Goal: Task Accomplishment & Management: Manage account settings

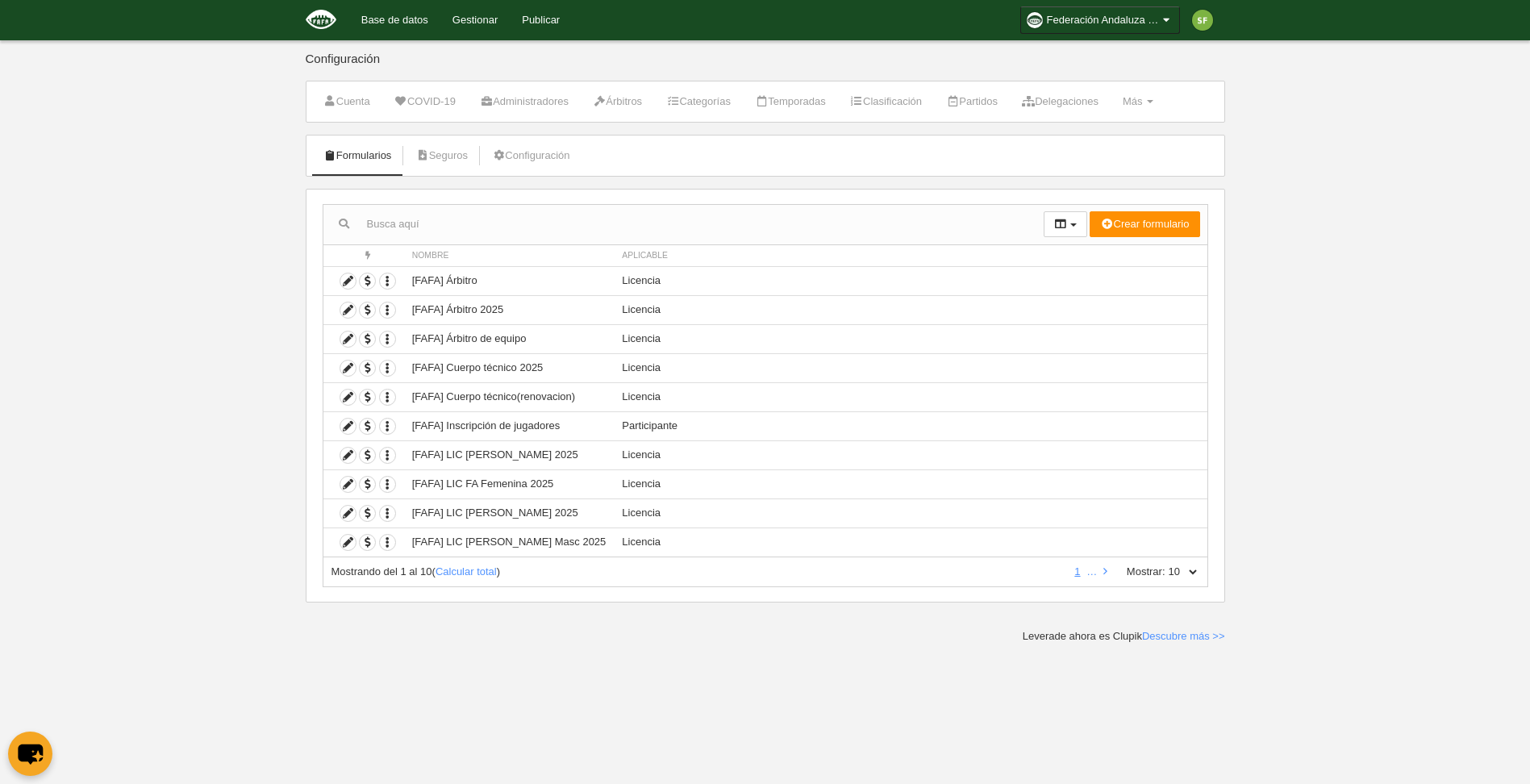
click at [1179, 569] on select "10 25 50 100 500" at bounding box center [1182, 572] width 34 height 15
select select "500"
click at [1166, 564] on select "10 25 50 100 500" at bounding box center [1182, 572] width 34 height 15
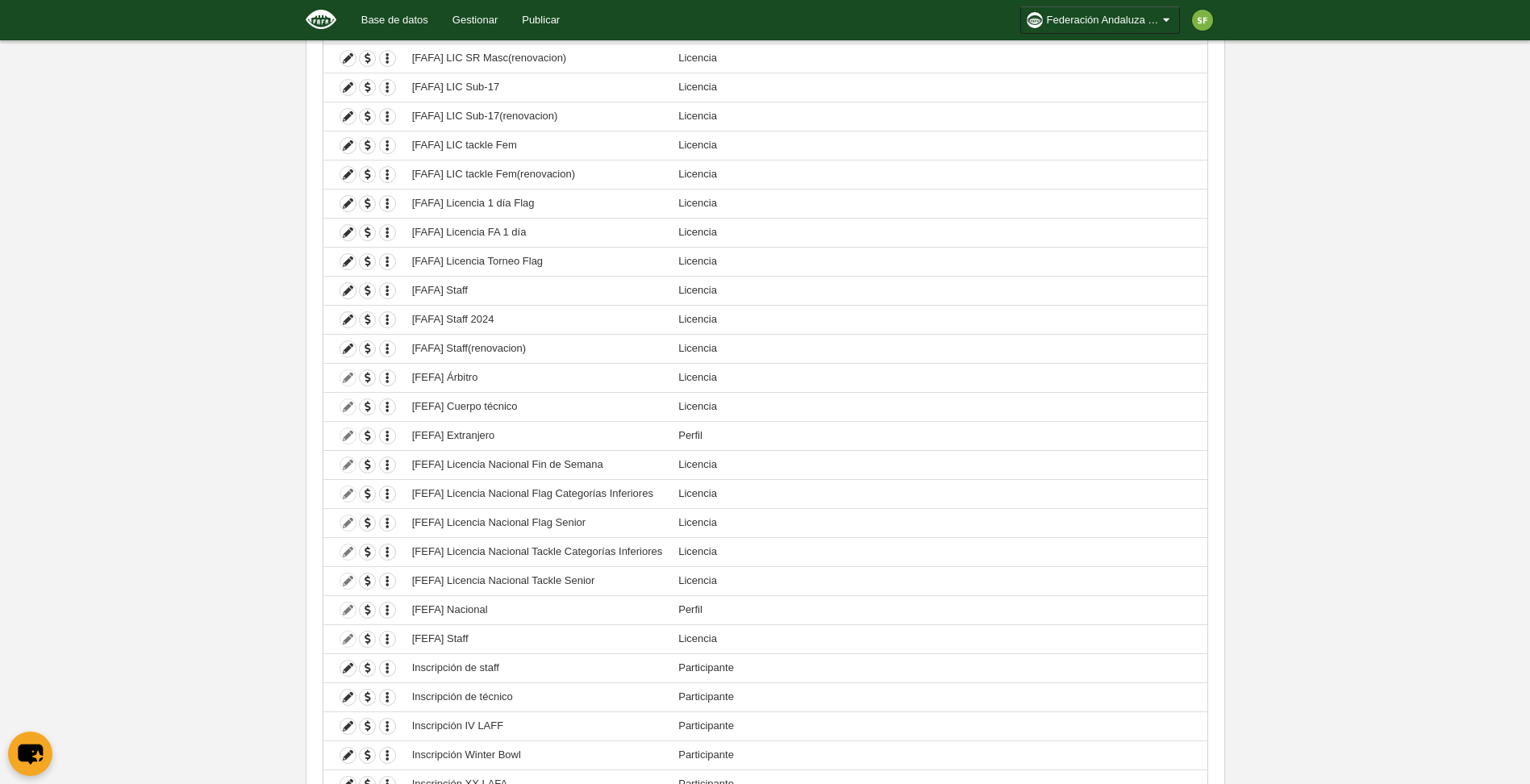
scroll to position [755, 0]
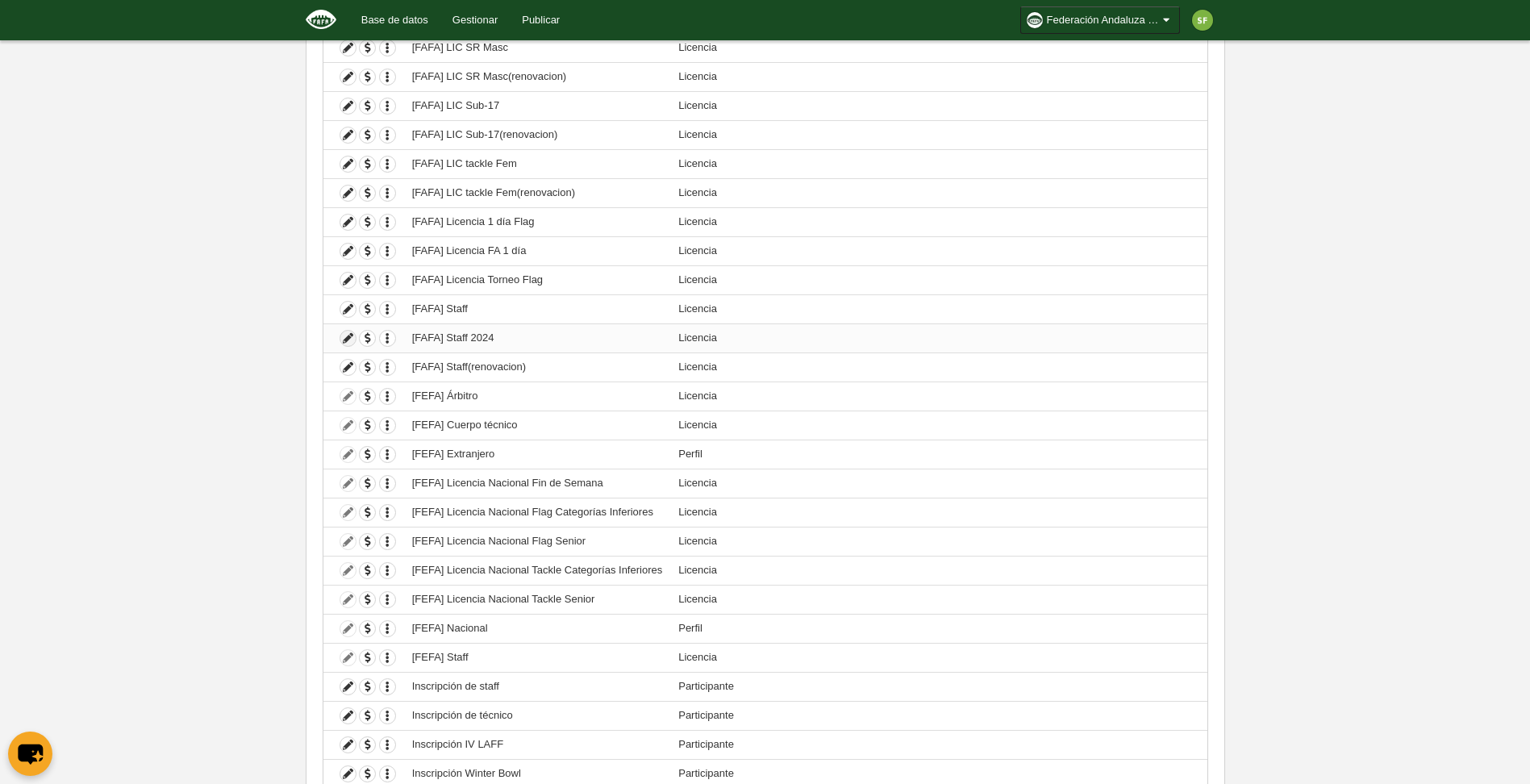
click at [353, 338] on icon at bounding box center [348, 338] width 16 height 16
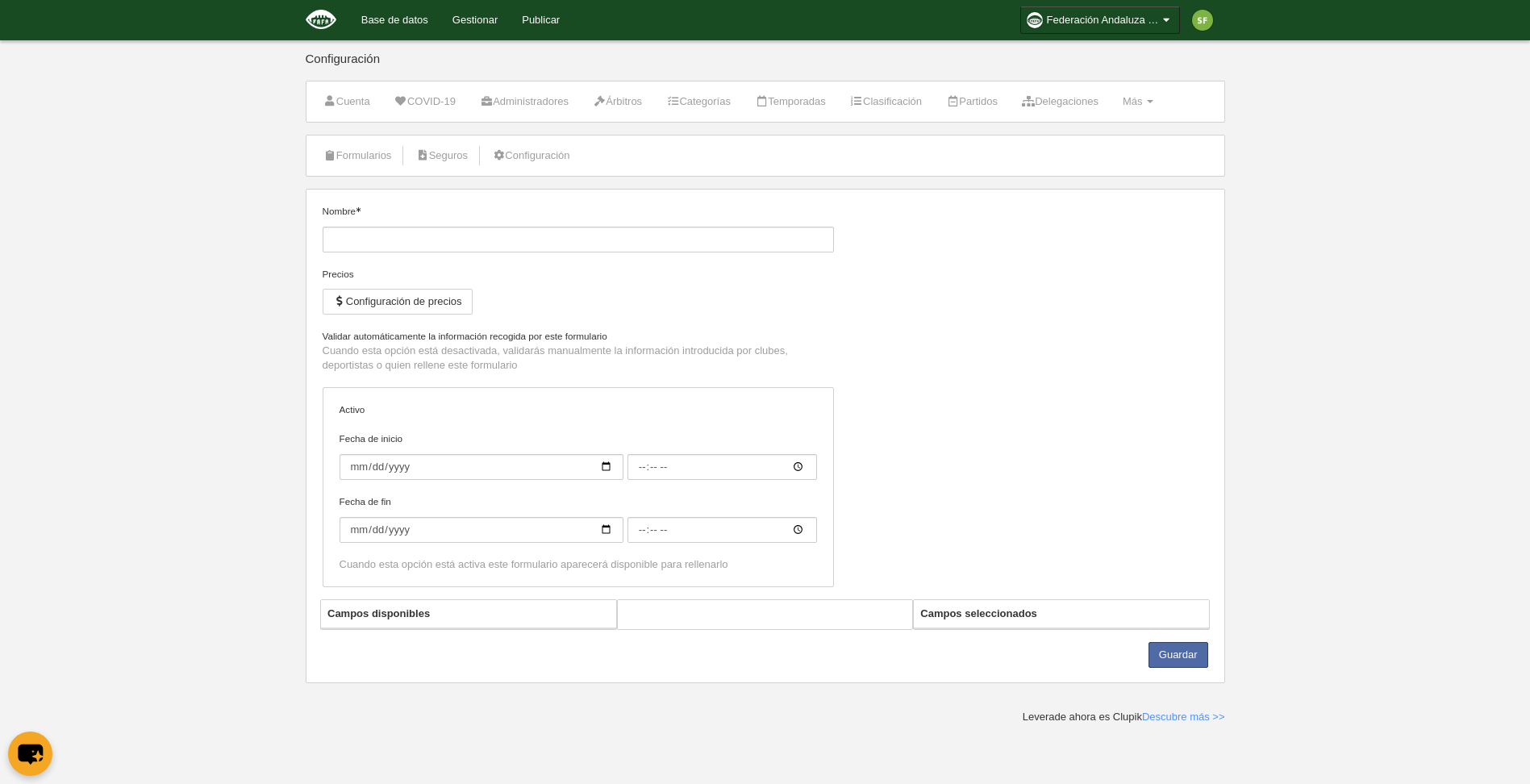
type input "[FAFA] Staff 2024"
checkbox input "true"
select select "selected"
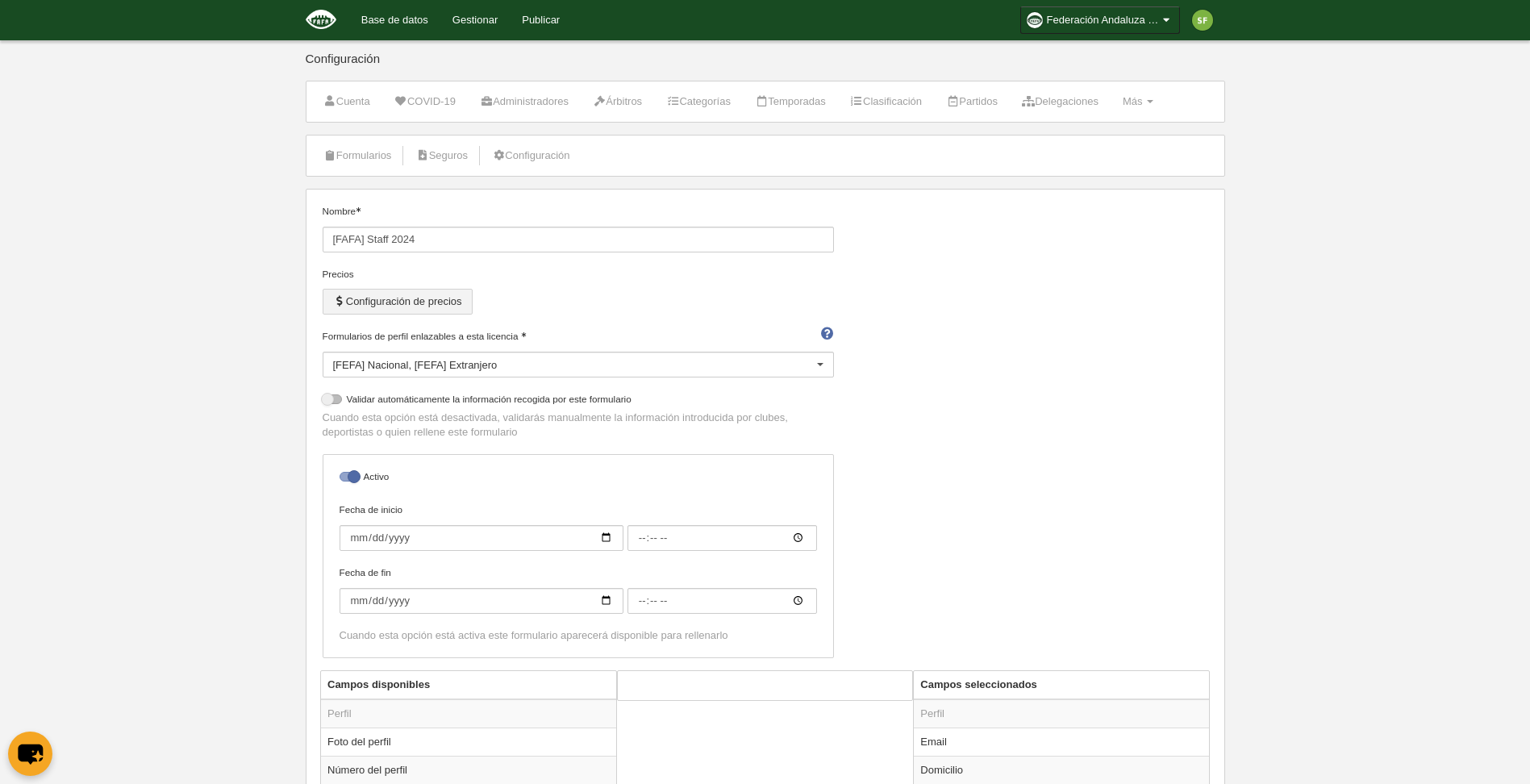
click at [446, 307] on button "Configuración de precios" at bounding box center [397, 301] width 150 height 25
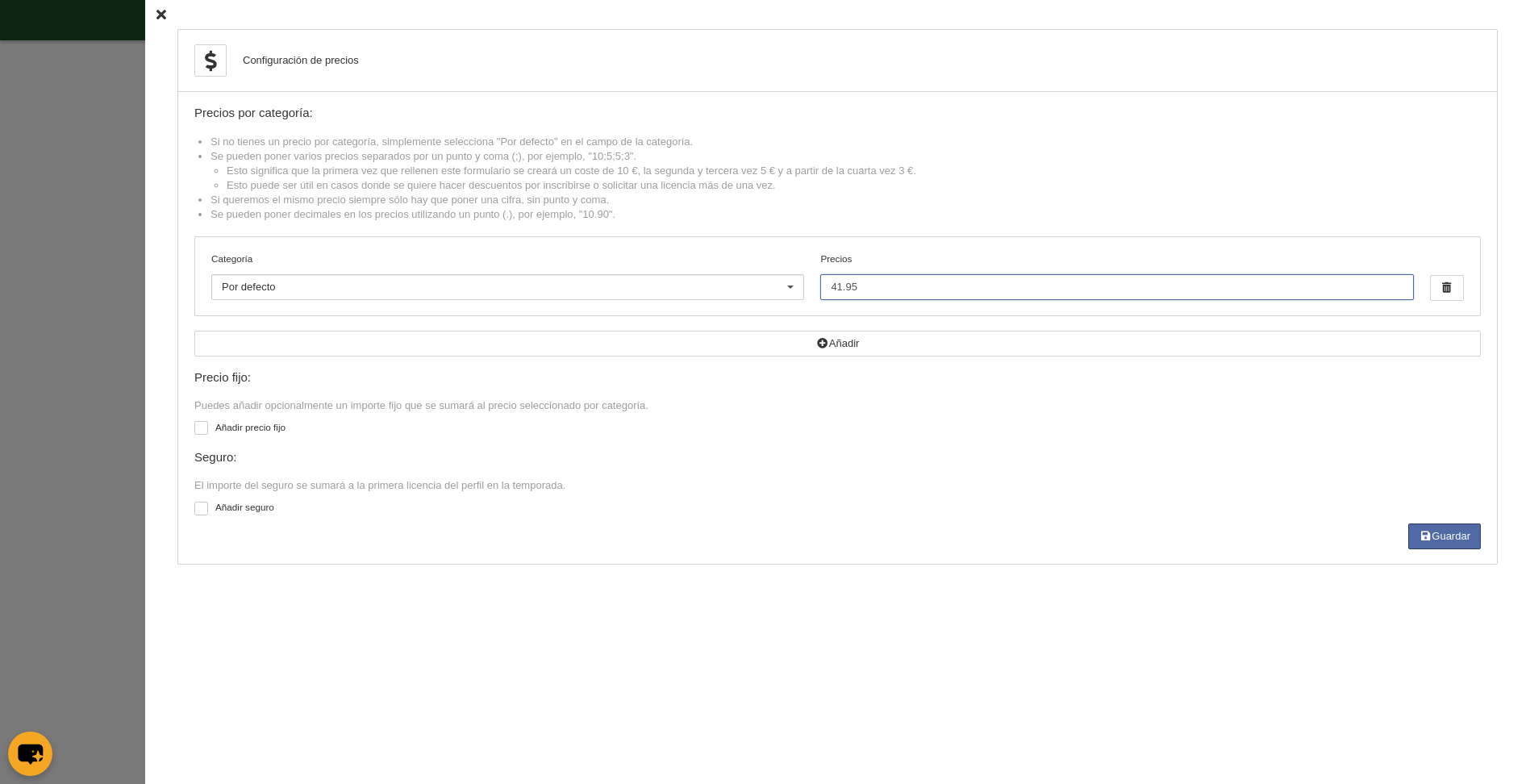
drag, startPoint x: 996, startPoint y: 293, endPoint x: 704, endPoint y: 223, distance: 300.3
click at [672, 285] on div "Categoría Por defecto Por defecto FA Flag +35 Flag Femenino Flag Open Flag Open…" at bounding box center [838, 276] width 1285 height 78
type input "61.32"
click at [1464, 531] on button "Guardar" at bounding box center [1445, 536] width 72 height 25
click at [157, 18] on icon at bounding box center [162, 15] width 10 height 11
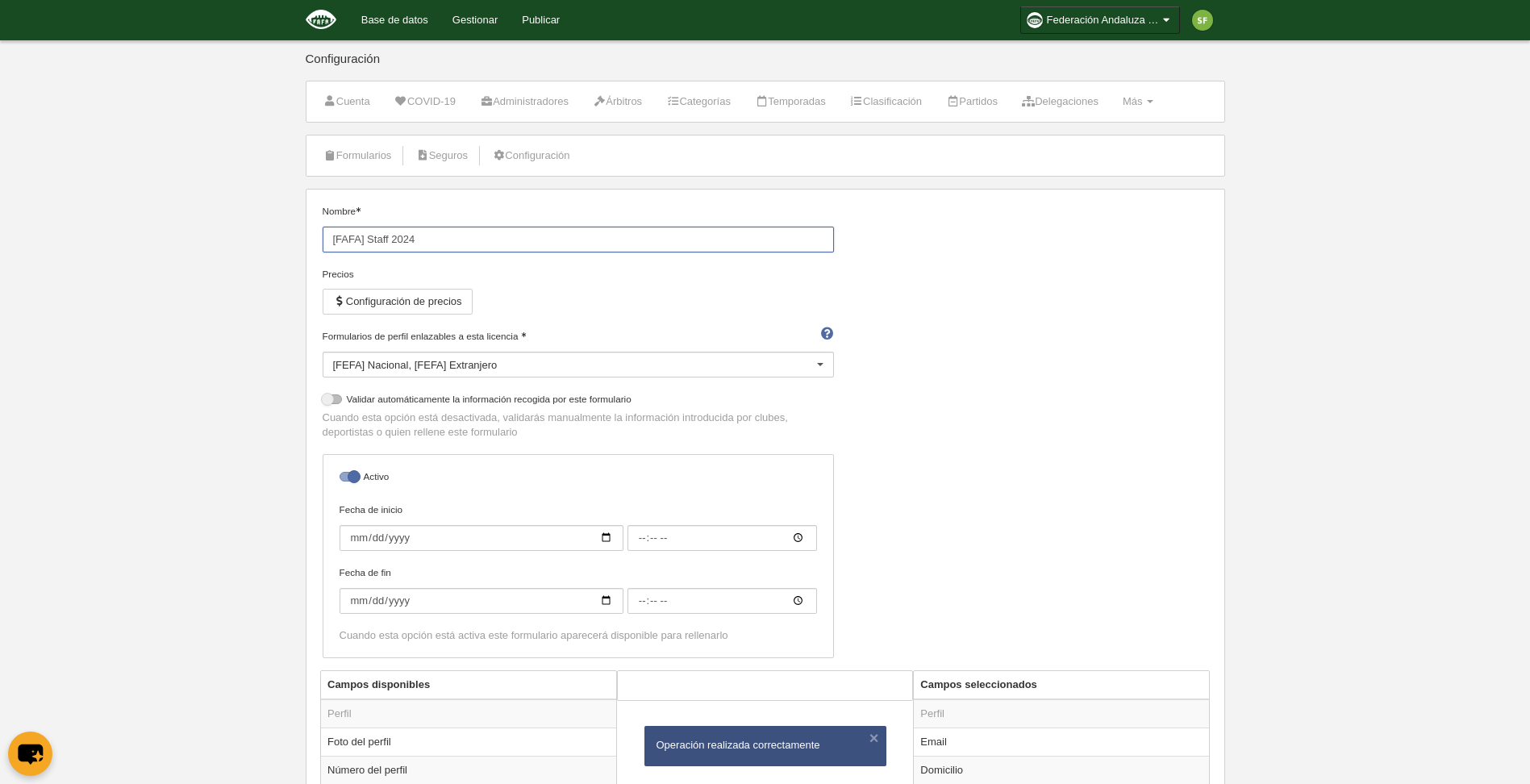
click at [453, 236] on input "[FAFA] Staff 2024" at bounding box center [578, 239] width 511 height 25
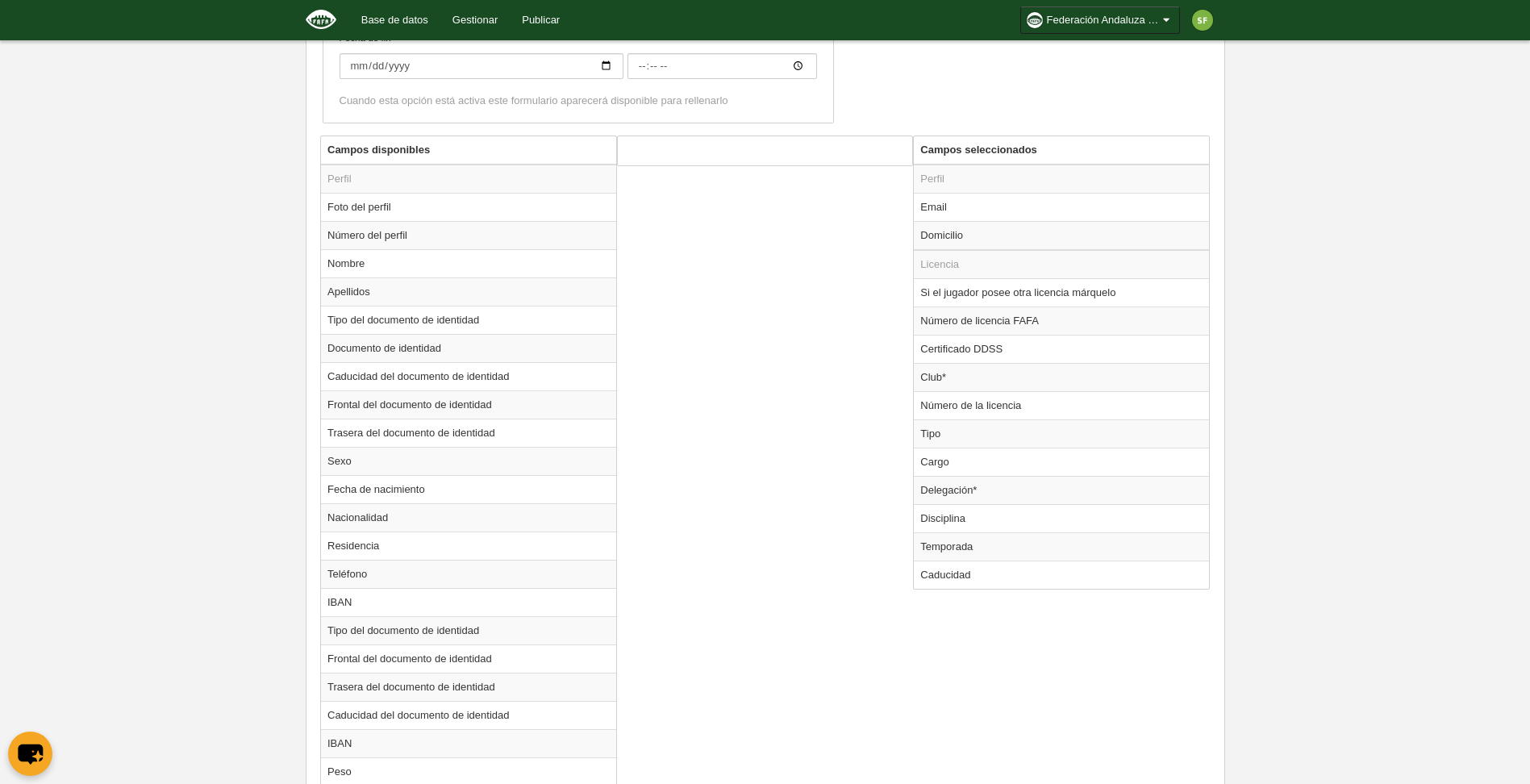
scroll to position [537, 0]
type input "[FAFA] Staff 2025"
click at [934, 544] on td "Temporada" at bounding box center [1062, 544] width 295 height 28
radio input "true"
select select "8371"
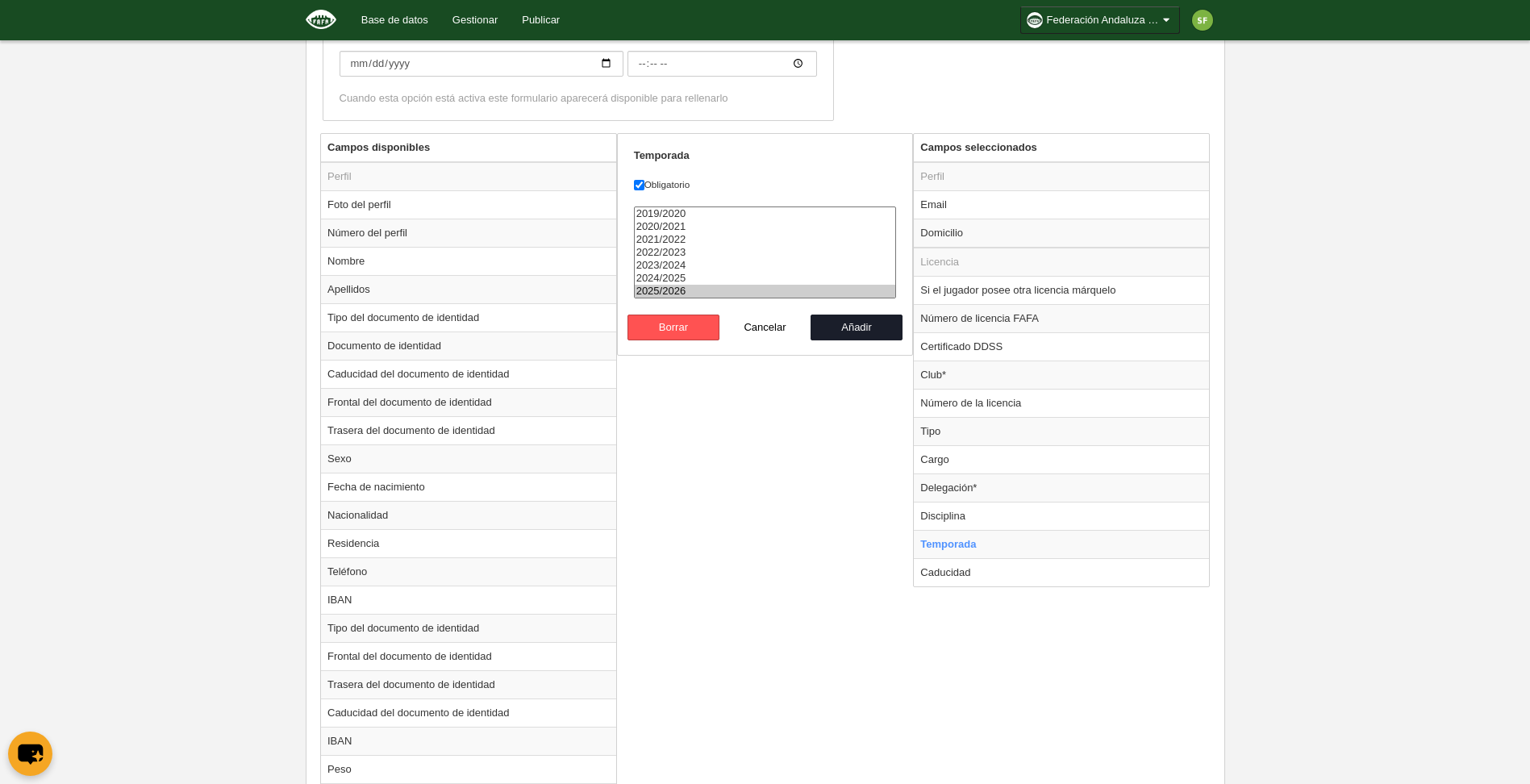
click at [675, 289] on option "2025/2026" at bounding box center [765, 291] width 262 height 13
click at [853, 326] on button "Añadir" at bounding box center [856, 326] width 92 height 25
radio input "false"
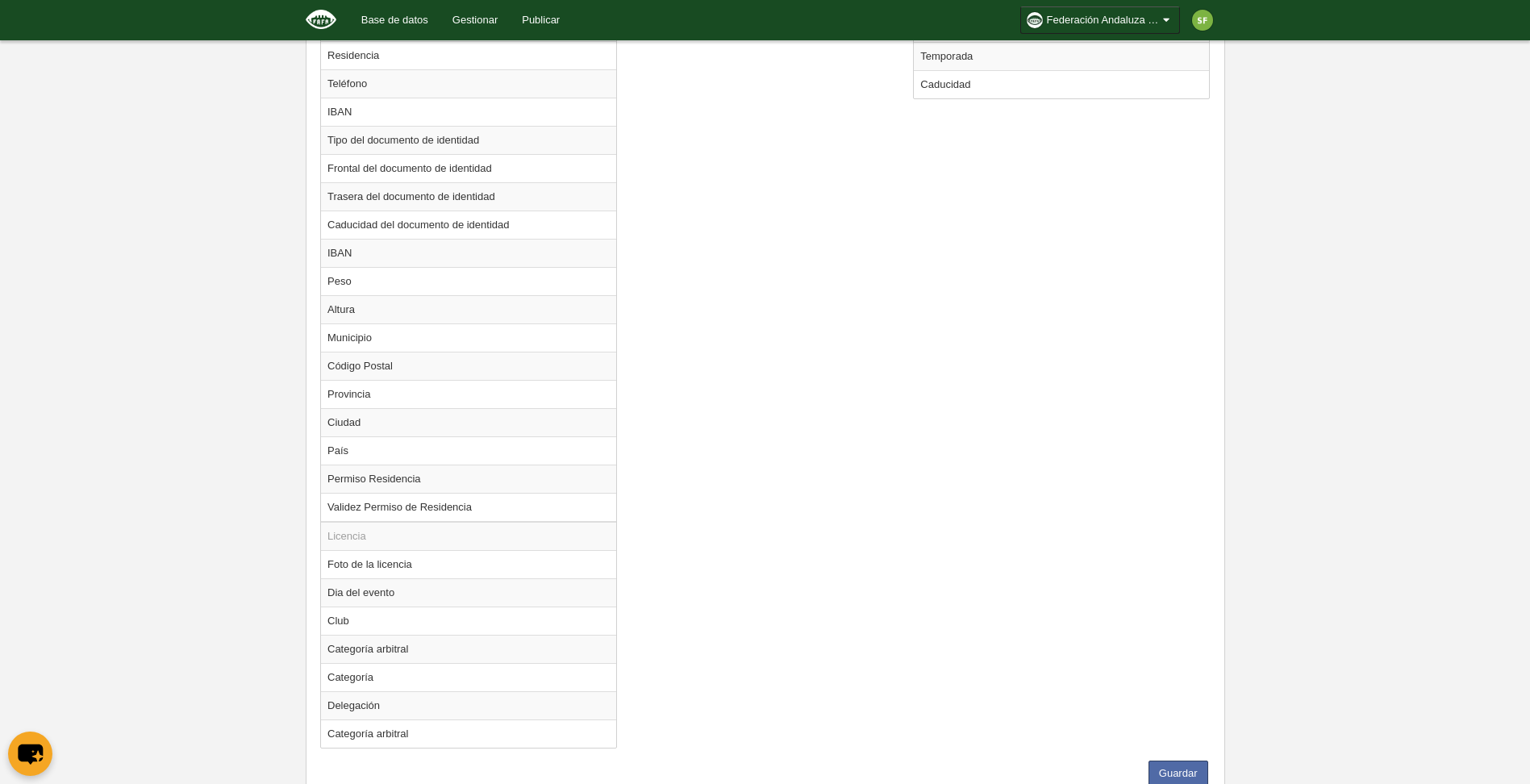
scroll to position [1083, 0]
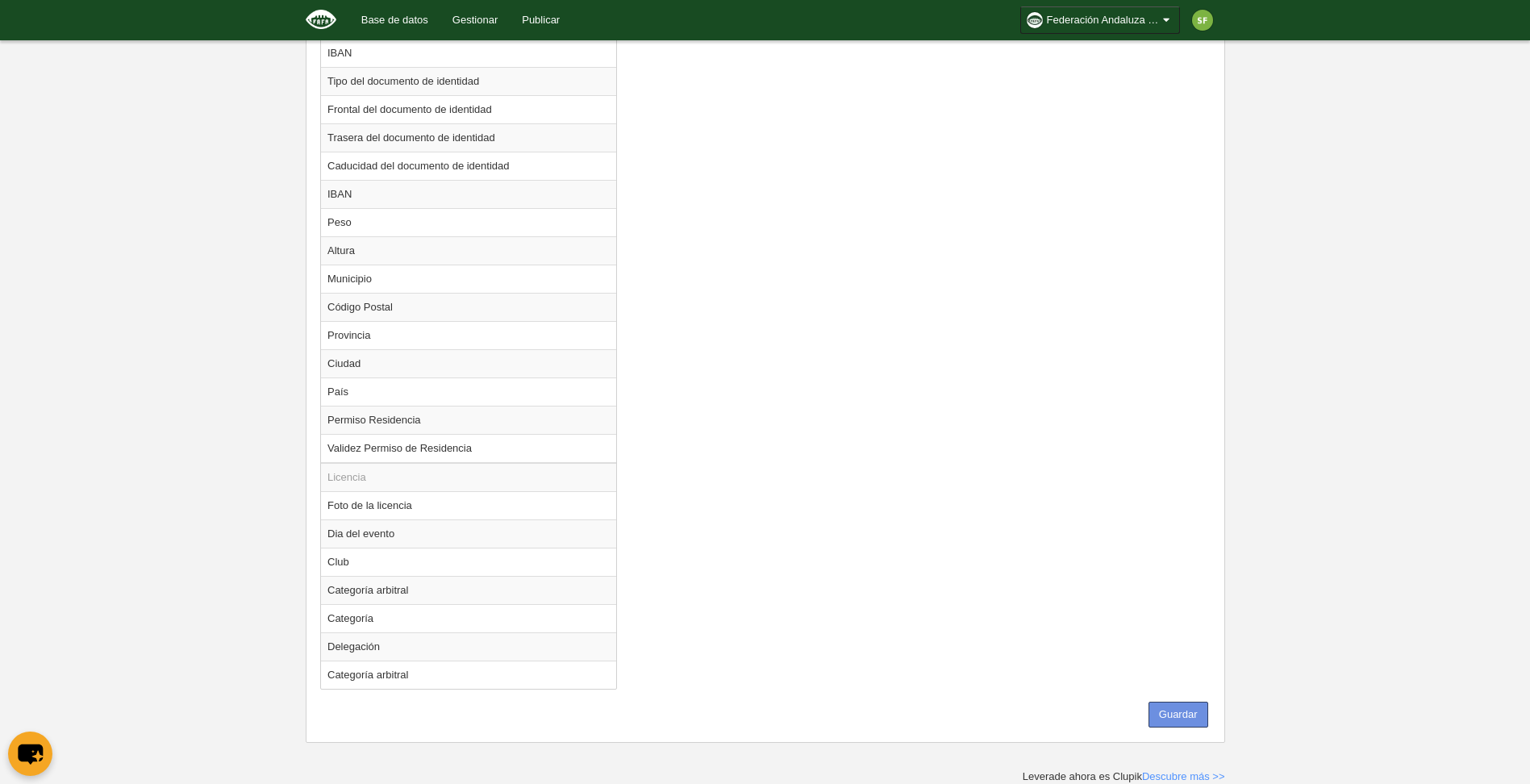
click at [1178, 709] on button "Guardar" at bounding box center [1178, 713] width 60 height 25
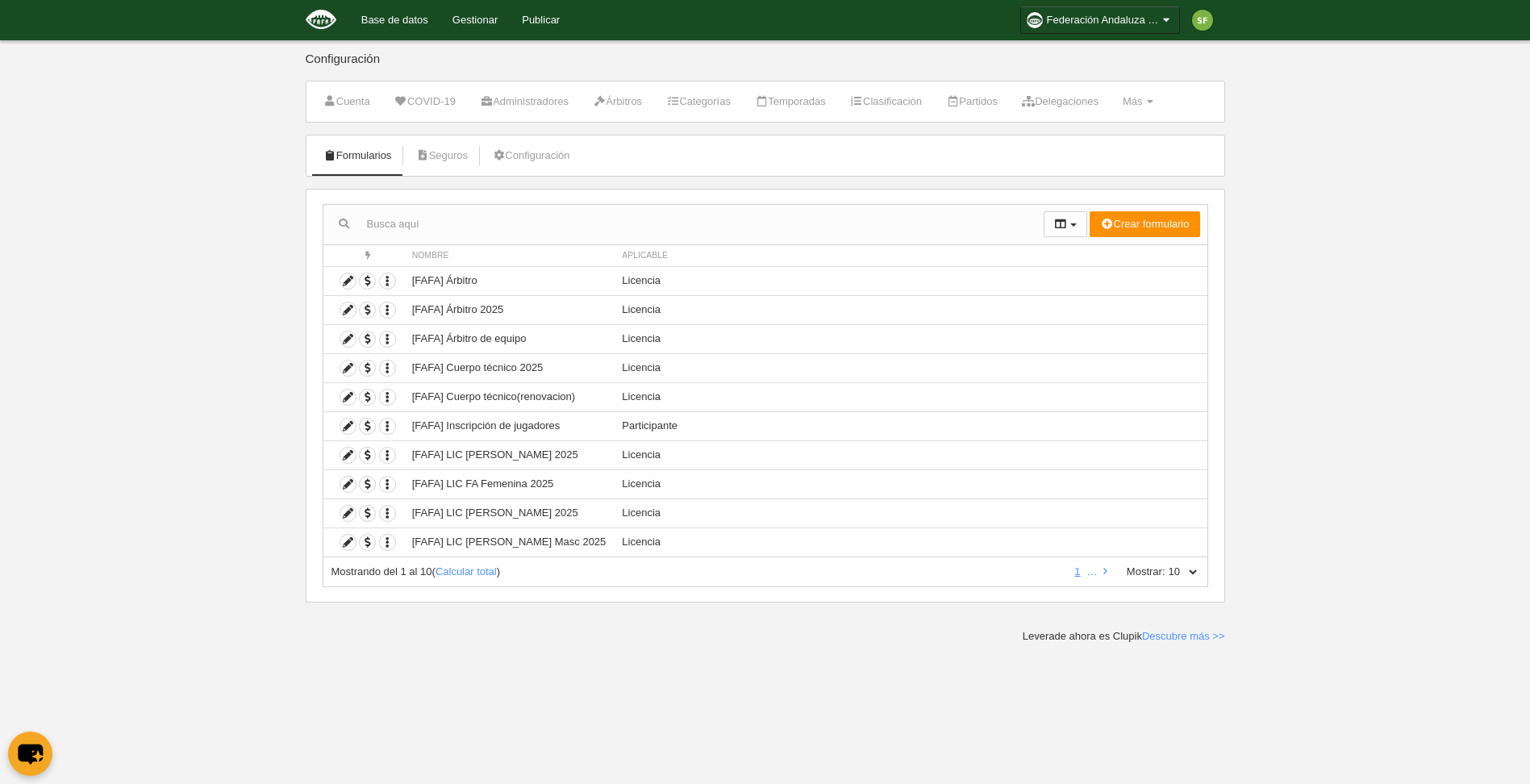
click at [1167, 567] on select "10 25 50 100 500" at bounding box center [1182, 572] width 34 height 15
select select "500"
click at [1166, 564] on select "10 25 50 100 500" at bounding box center [1182, 572] width 34 height 15
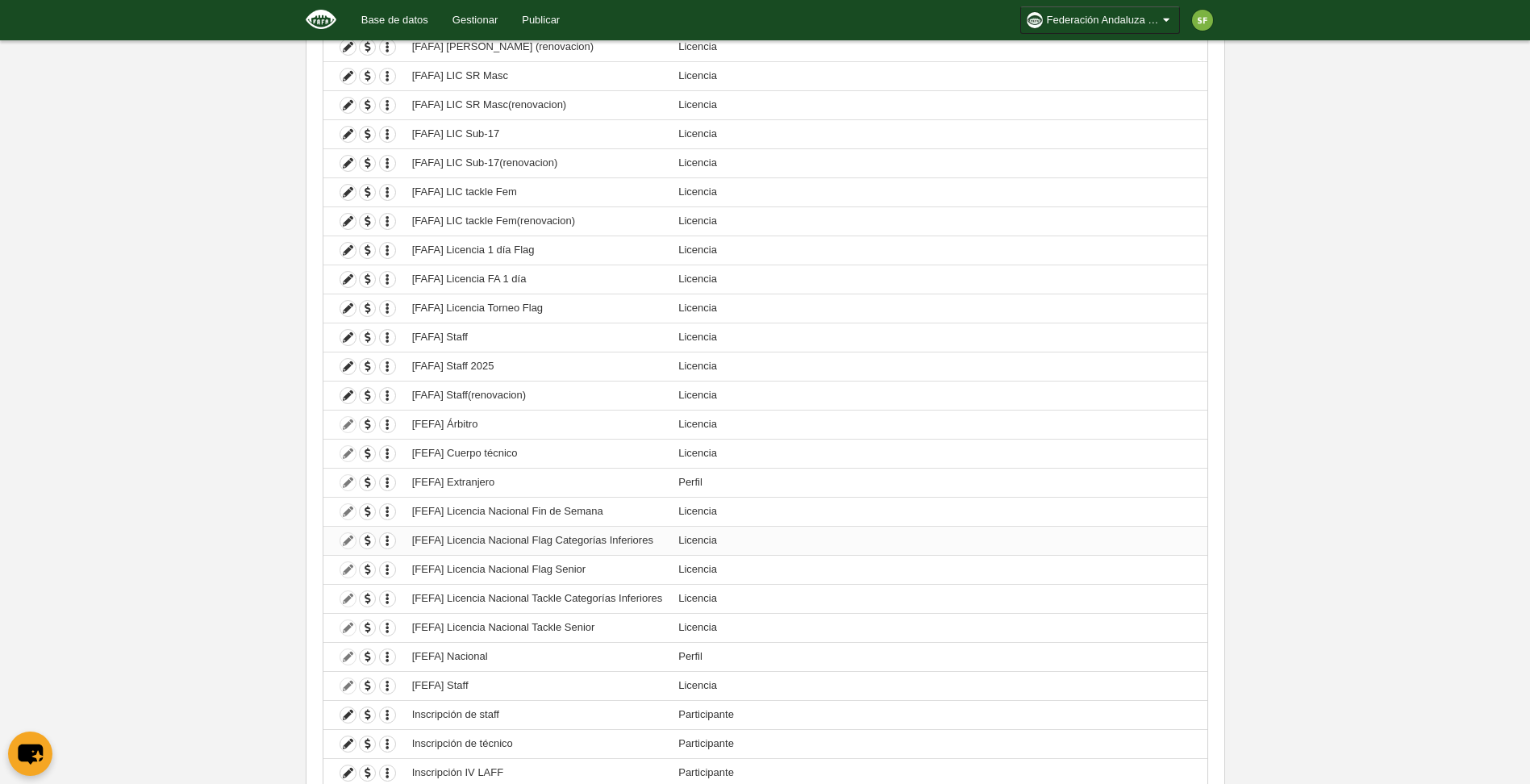
scroll to position [726, 0]
click at [340, 308] on icon at bounding box center [348, 310] width 16 height 16
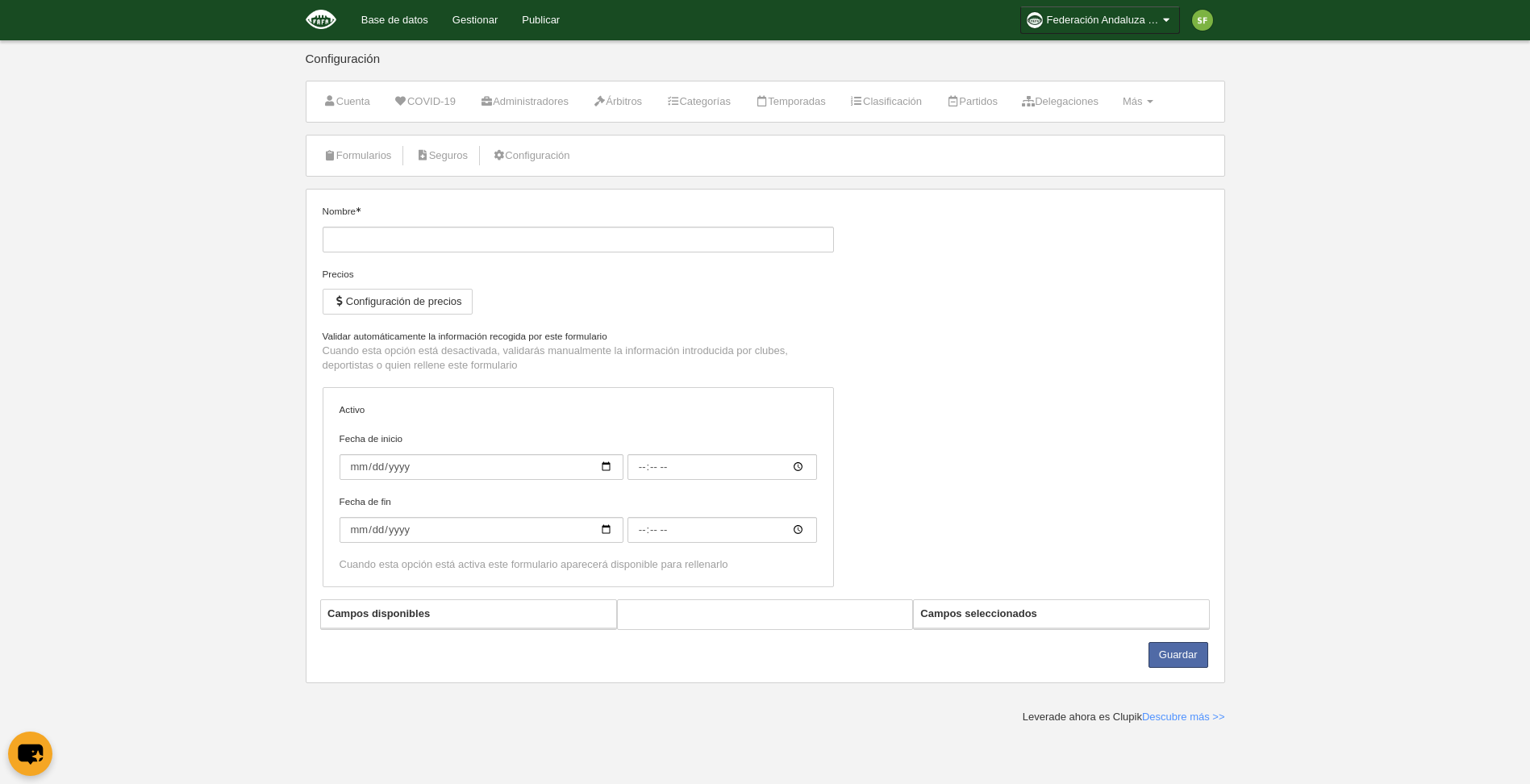
type input "[FAFA] Licencia Torneo Flag"
checkbox input "true"
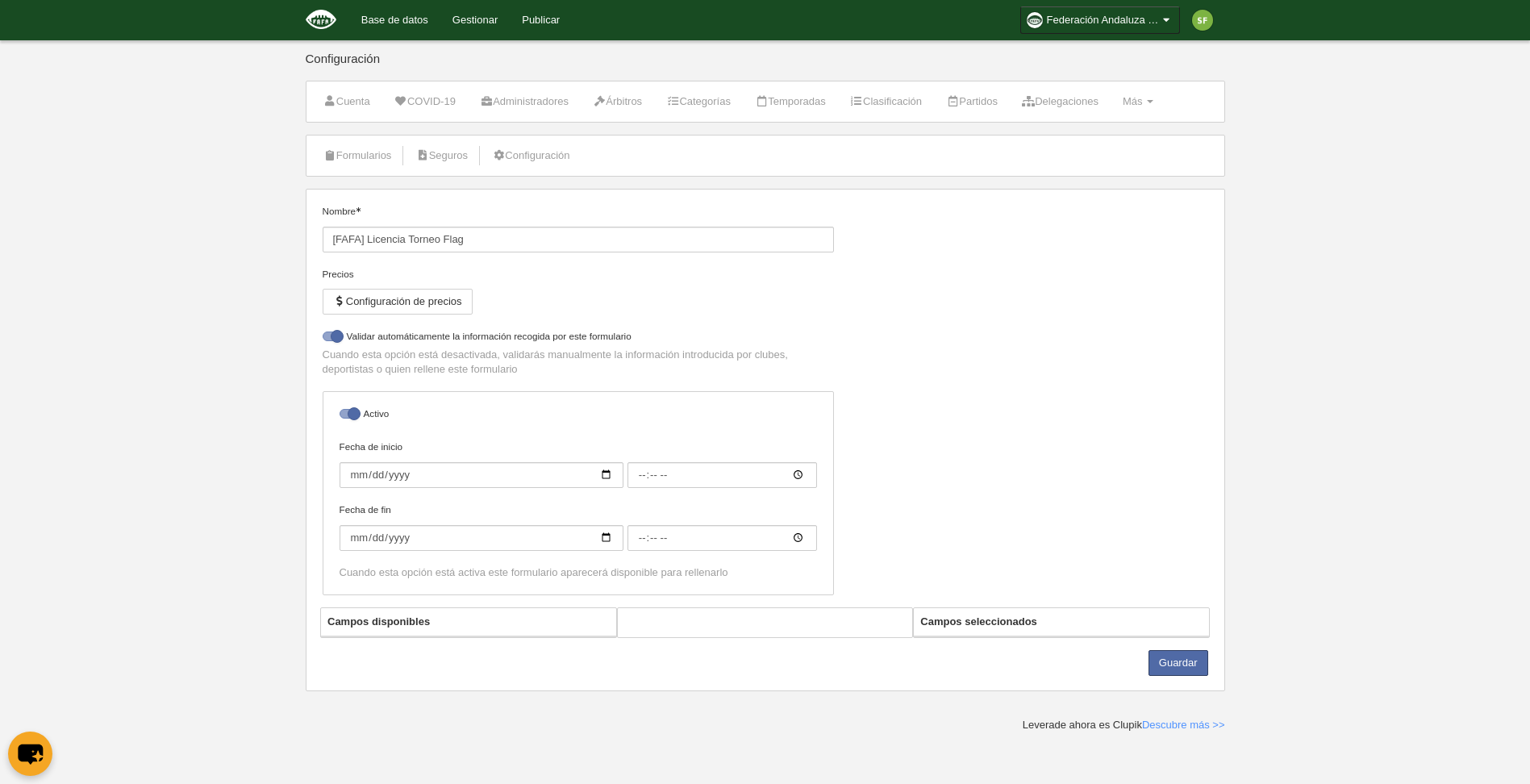
select select "selected"
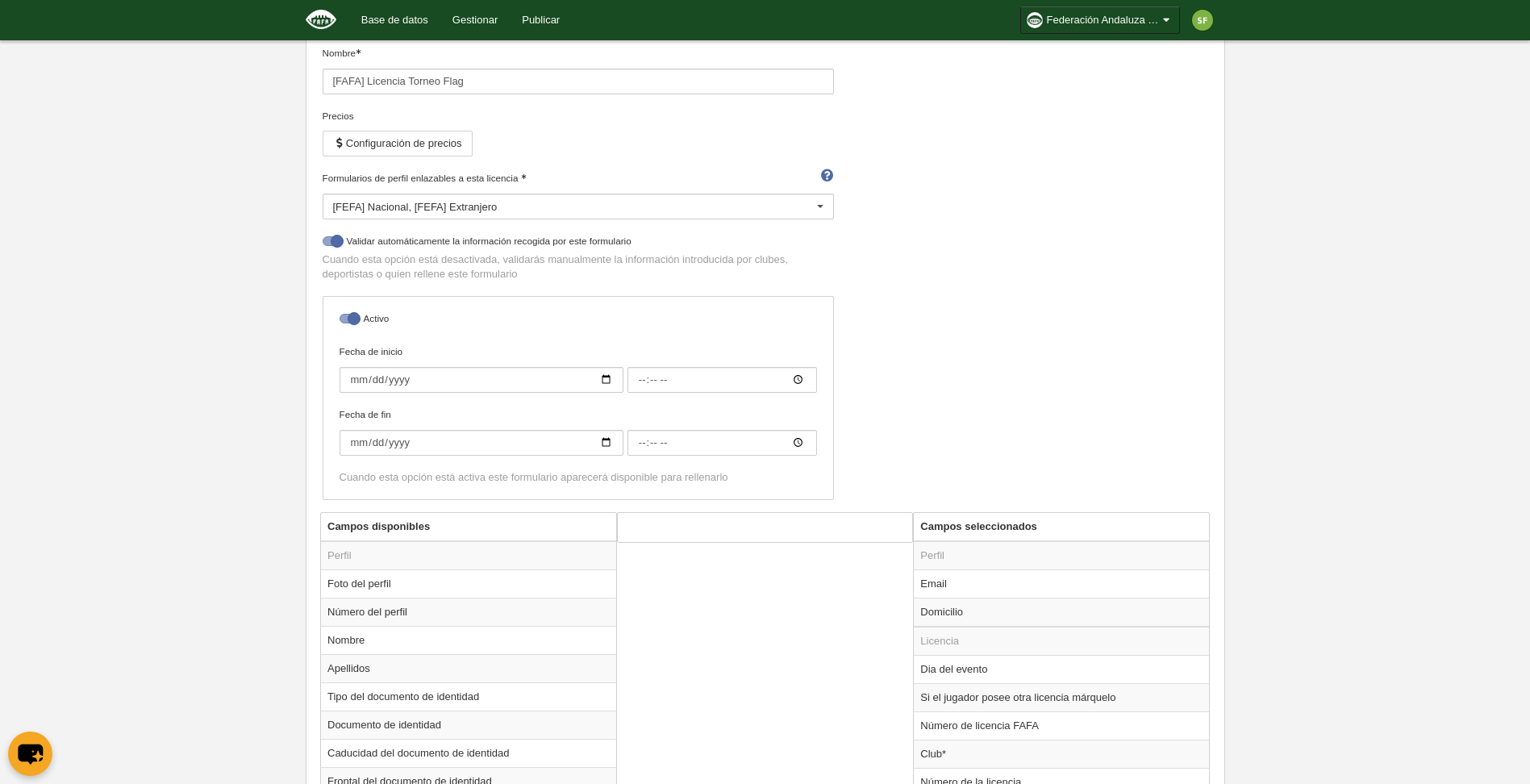
scroll to position [156, 0]
click at [441, 148] on button "Configuración de precios" at bounding box center [397, 145] width 150 height 25
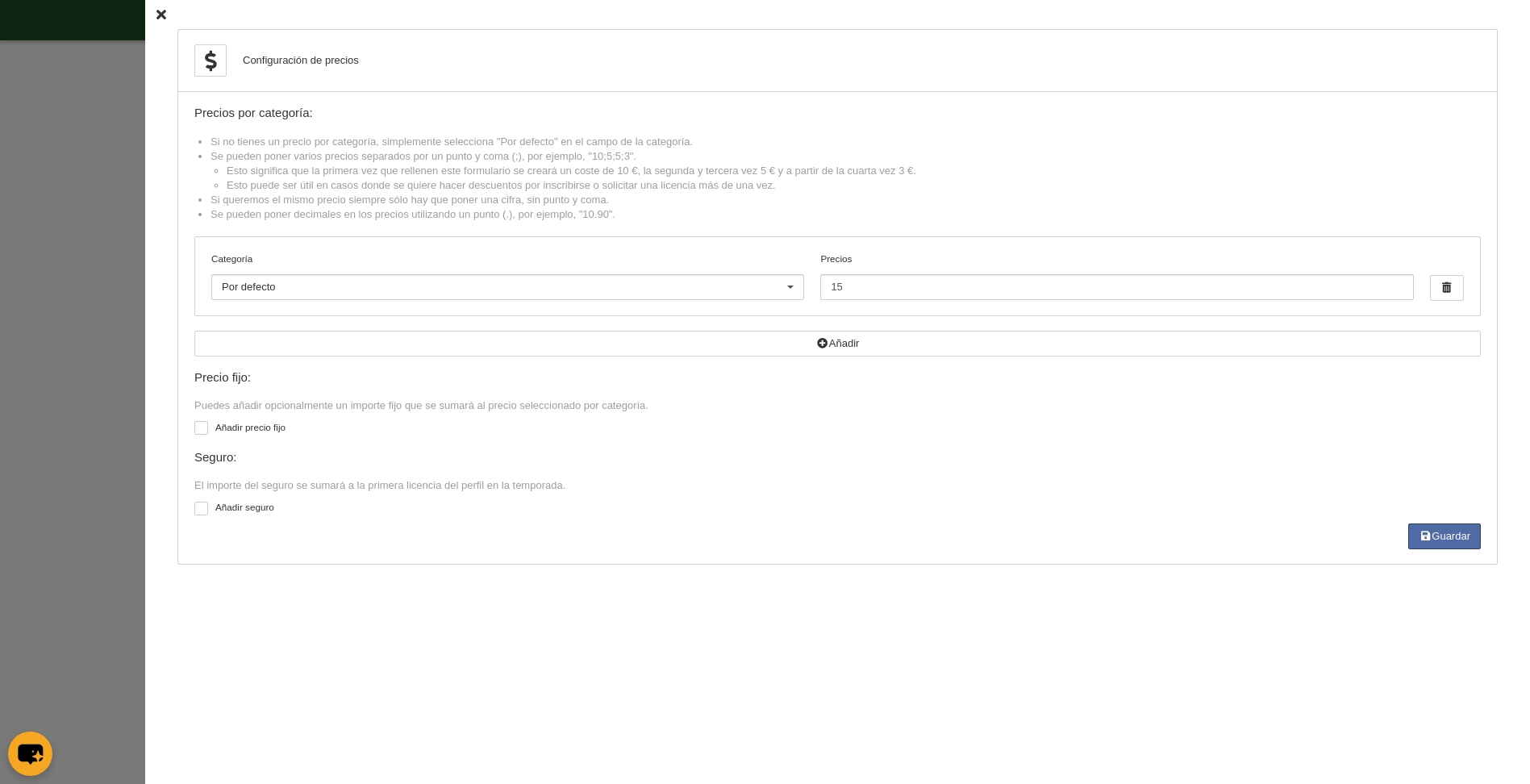
click at [157, 14] on icon at bounding box center [162, 15] width 10 height 11
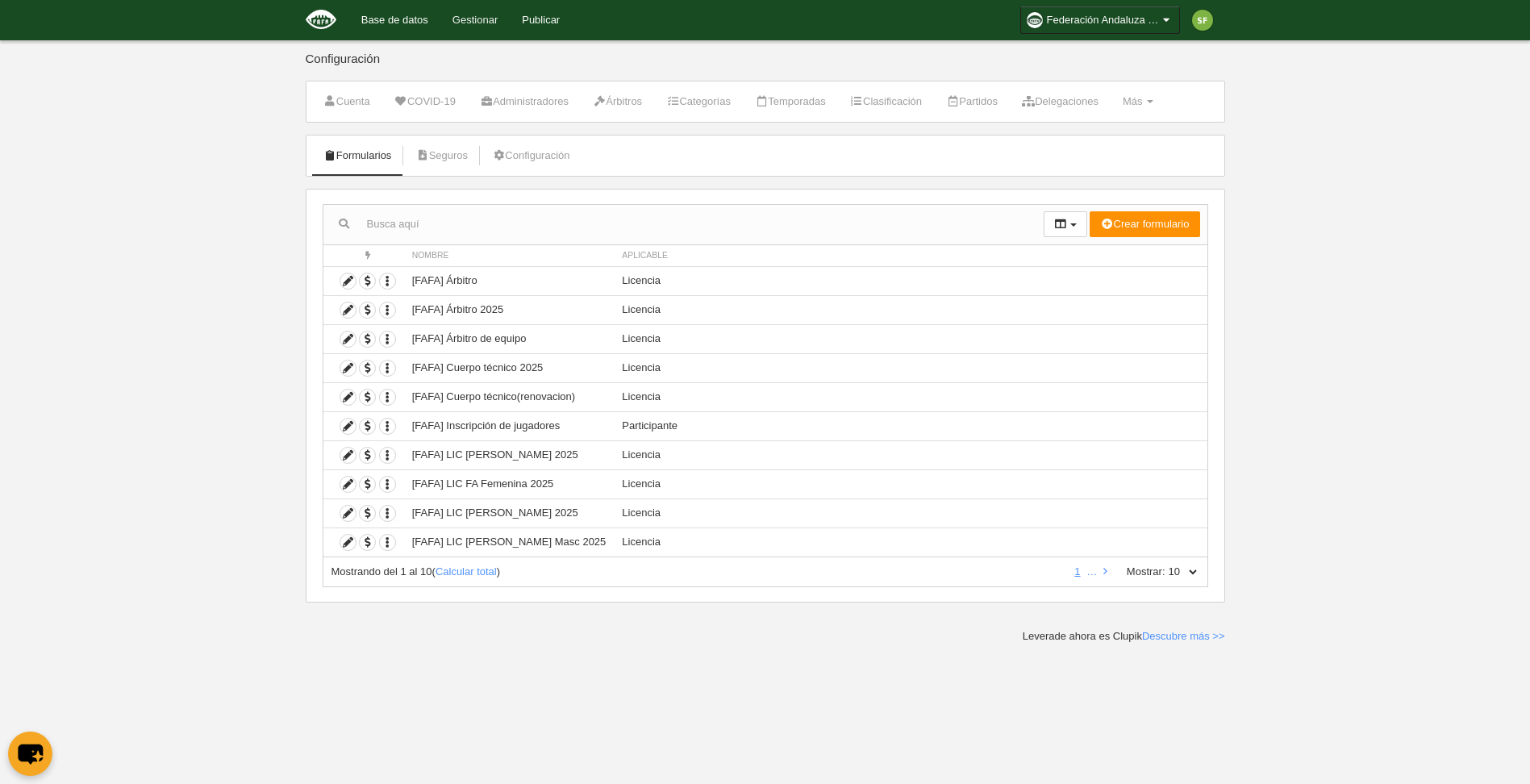
click at [454, 25] on link "Gestionar" at bounding box center [475, 20] width 70 height 40
click at [1200, 571] on div "Mostrando del 1 al 10 ( Calcular total ) 1 … Mostrar: 10 25 50 100 500" at bounding box center [765, 572] width 886 height 30
click at [1194, 573] on select "10 25 50 100 500" at bounding box center [1182, 572] width 34 height 15
select select "500"
click at [1166, 564] on select "10 25 50 100 500" at bounding box center [1182, 572] width 34 height 15
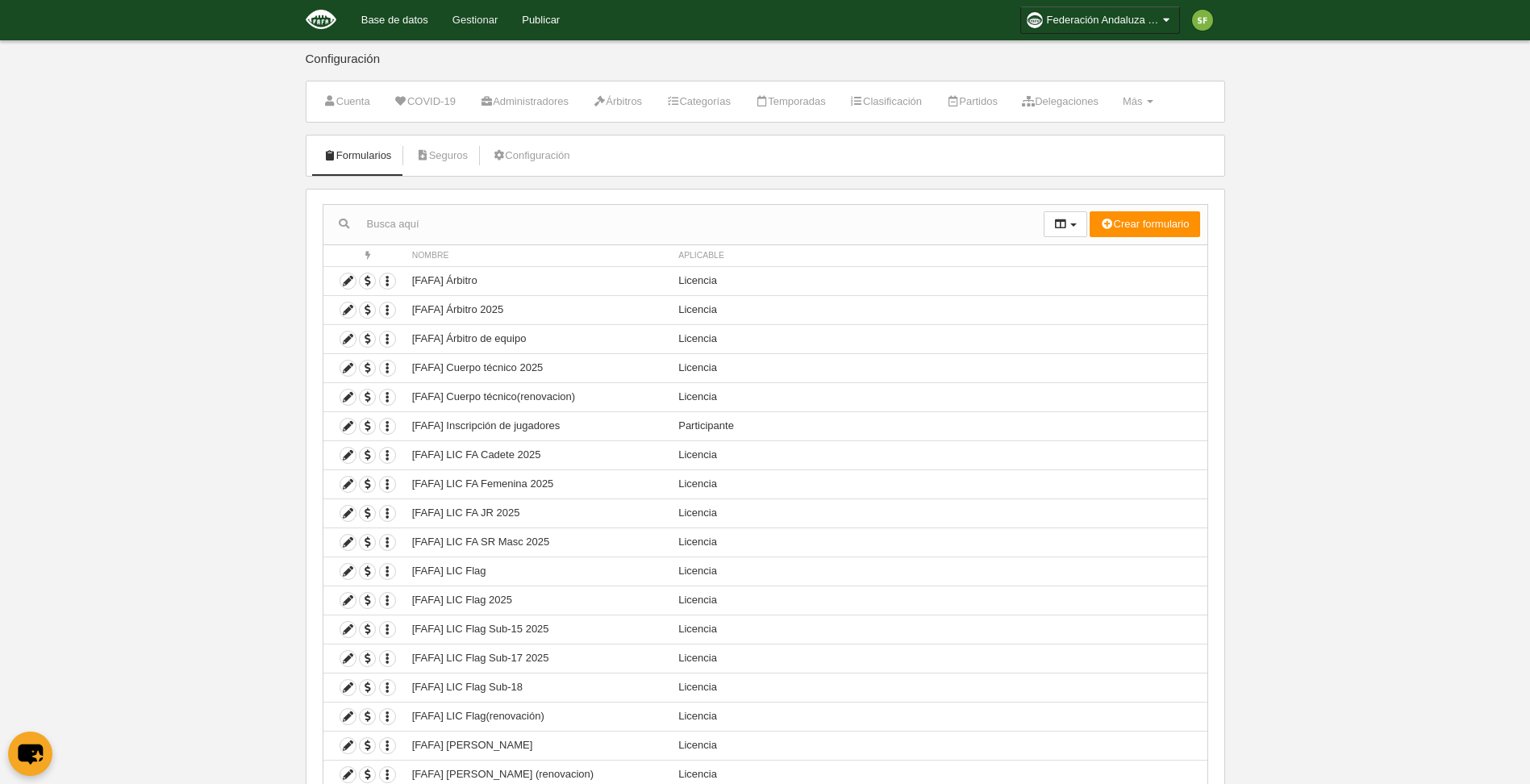
click at [488, 27] on link "Gestionar" at bounding box center [475, 20] width 70 height 40
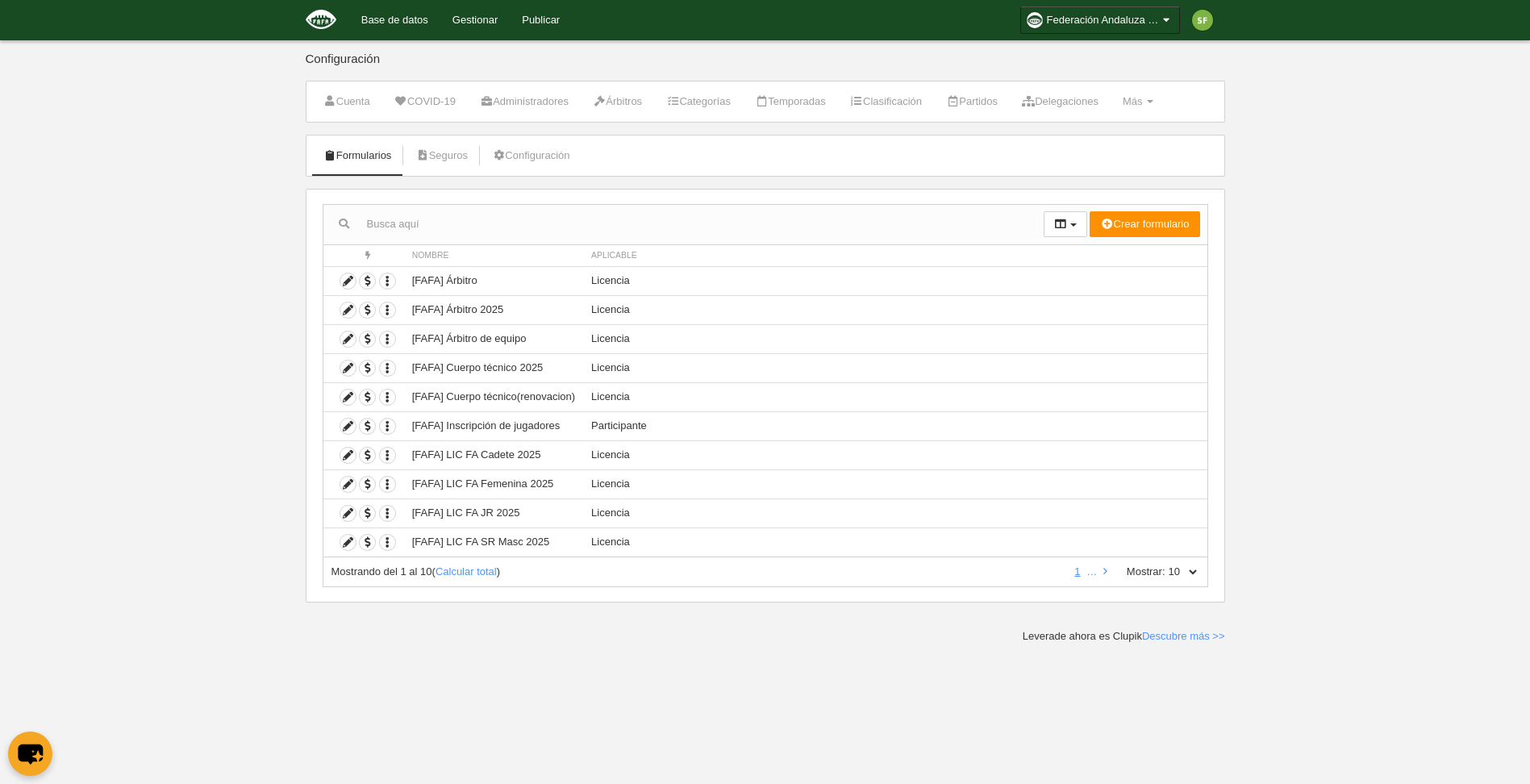
click at [1186, 578] on select "10 25 50 100 500" at bounding box center [1182, 572] width 34 height 15
select select "500"
click at [1166, 564] on select "10 25 50 100 500" at bounding box center [1182, 572] width 34 height 15
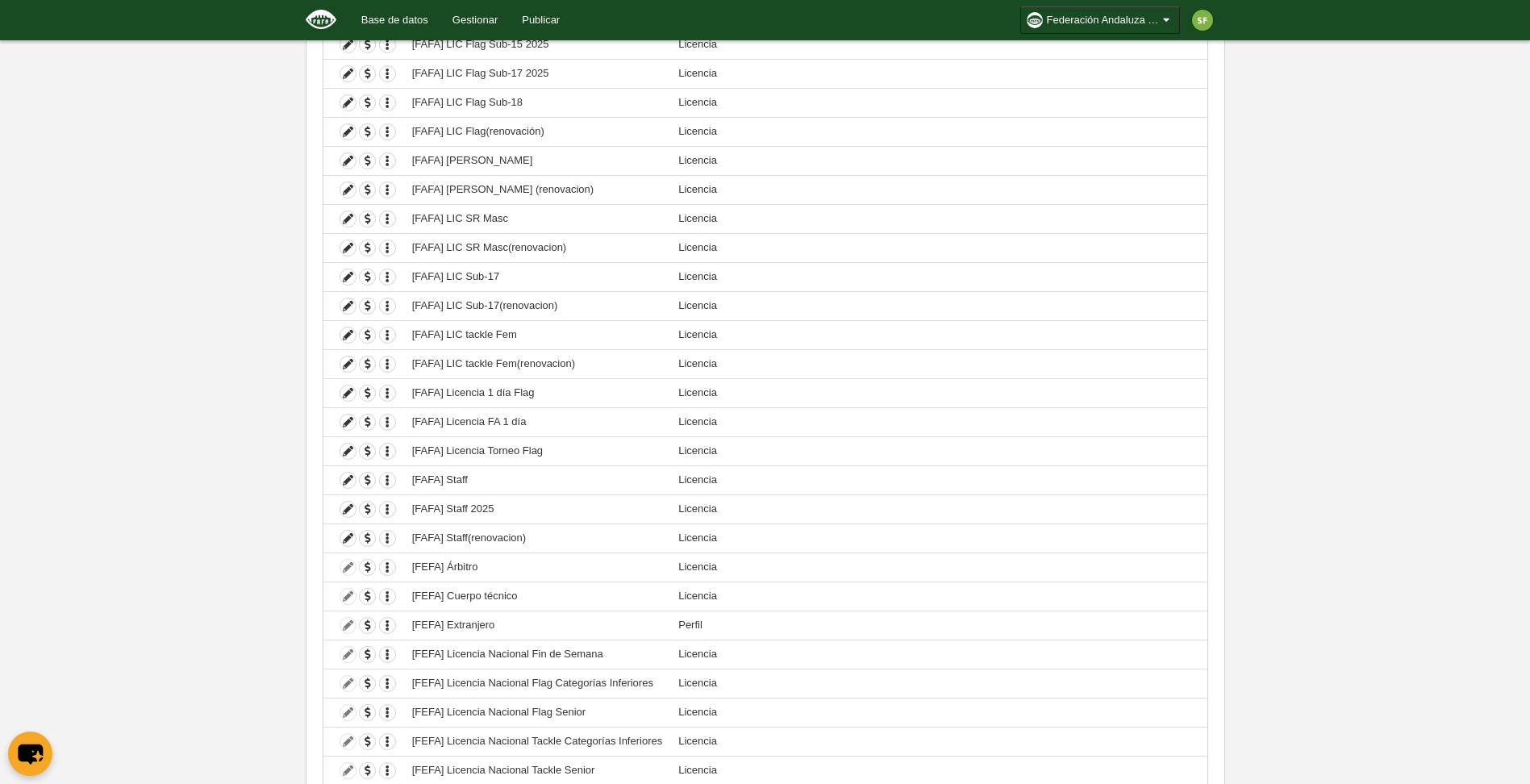
scroll to position [595, 0]
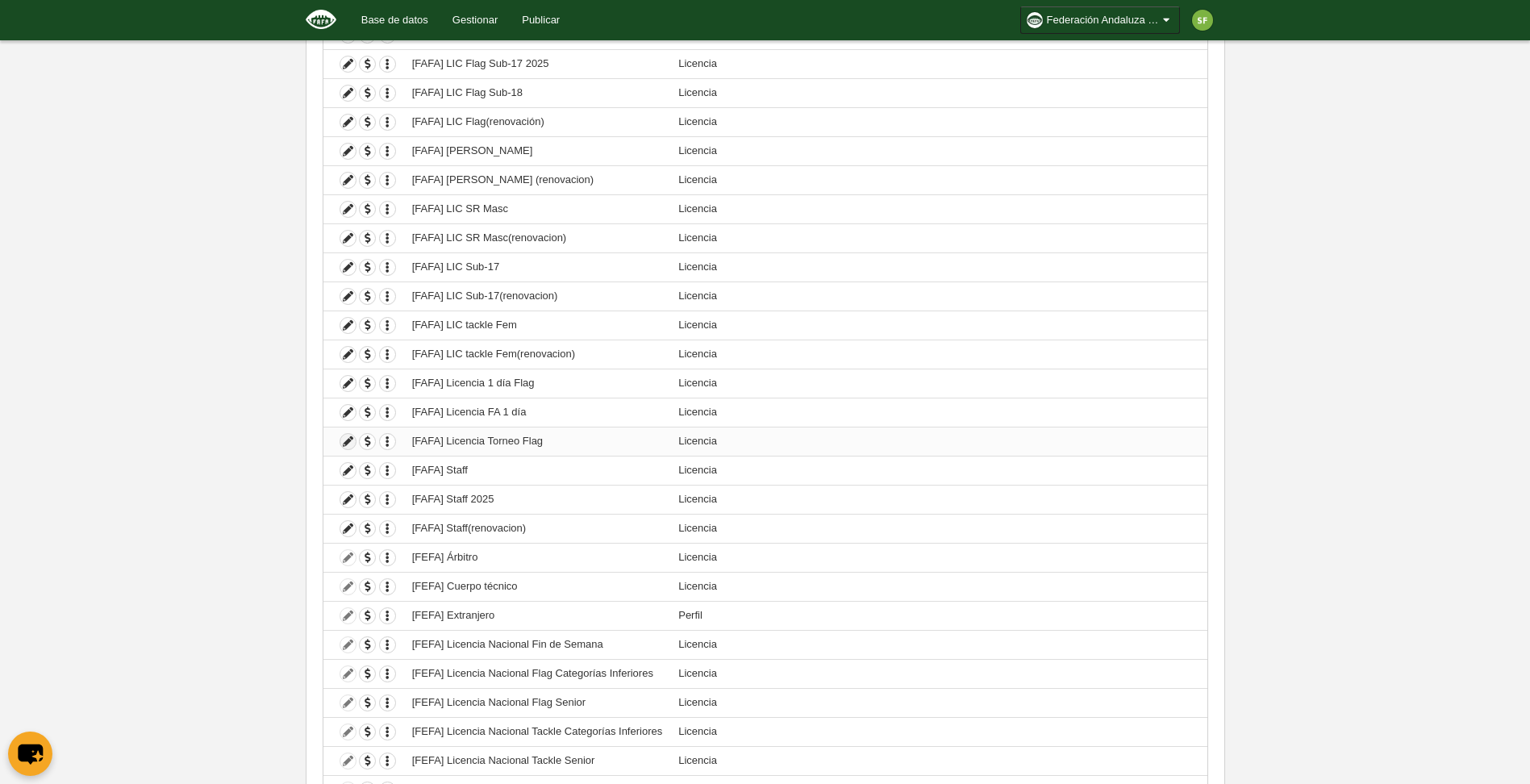
click at [344, 440] on icon at bounding box center [348, 441] width 16 height 16
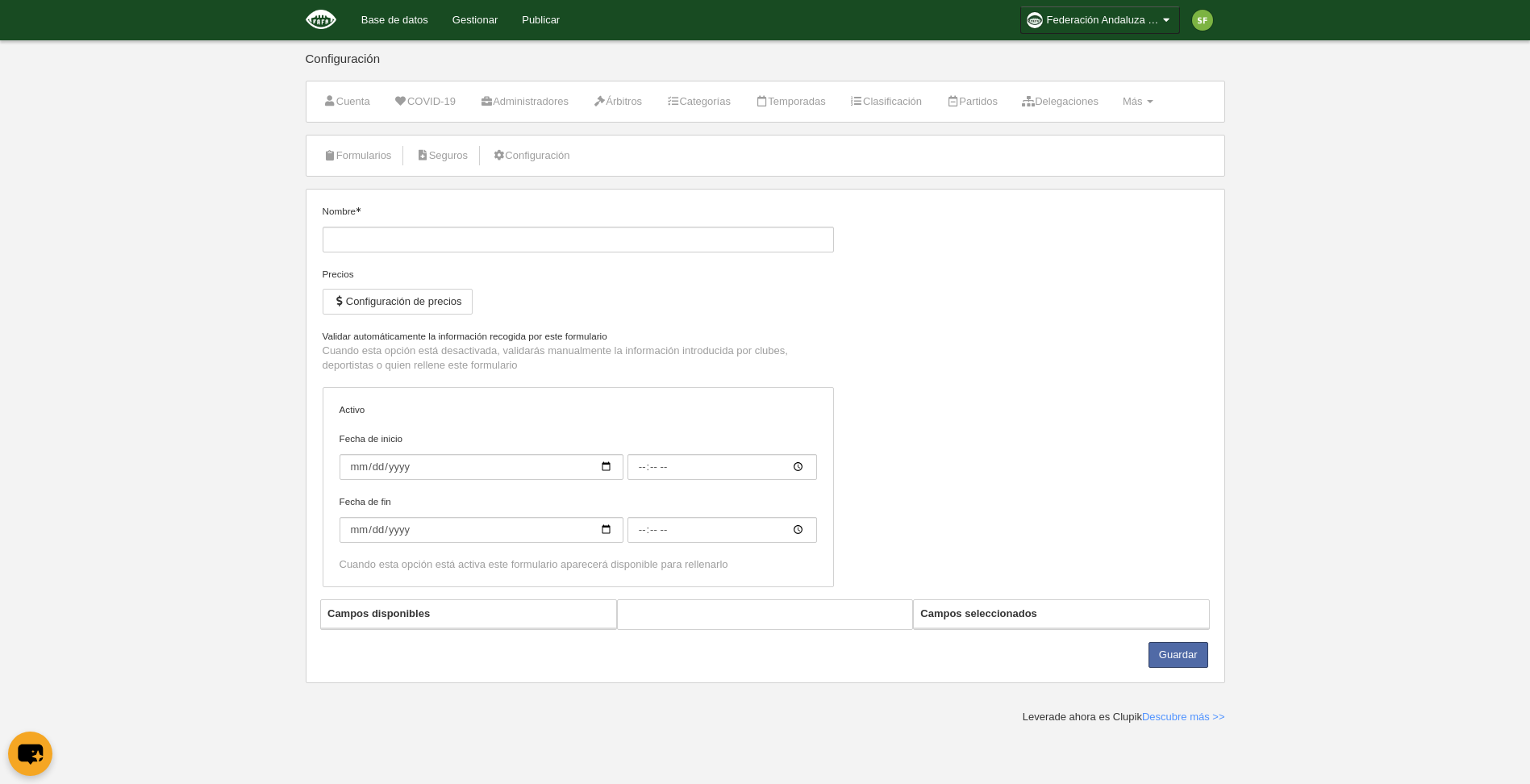
type input "[FAFA] Licencia Torneo Flag"
checkbox input "true"
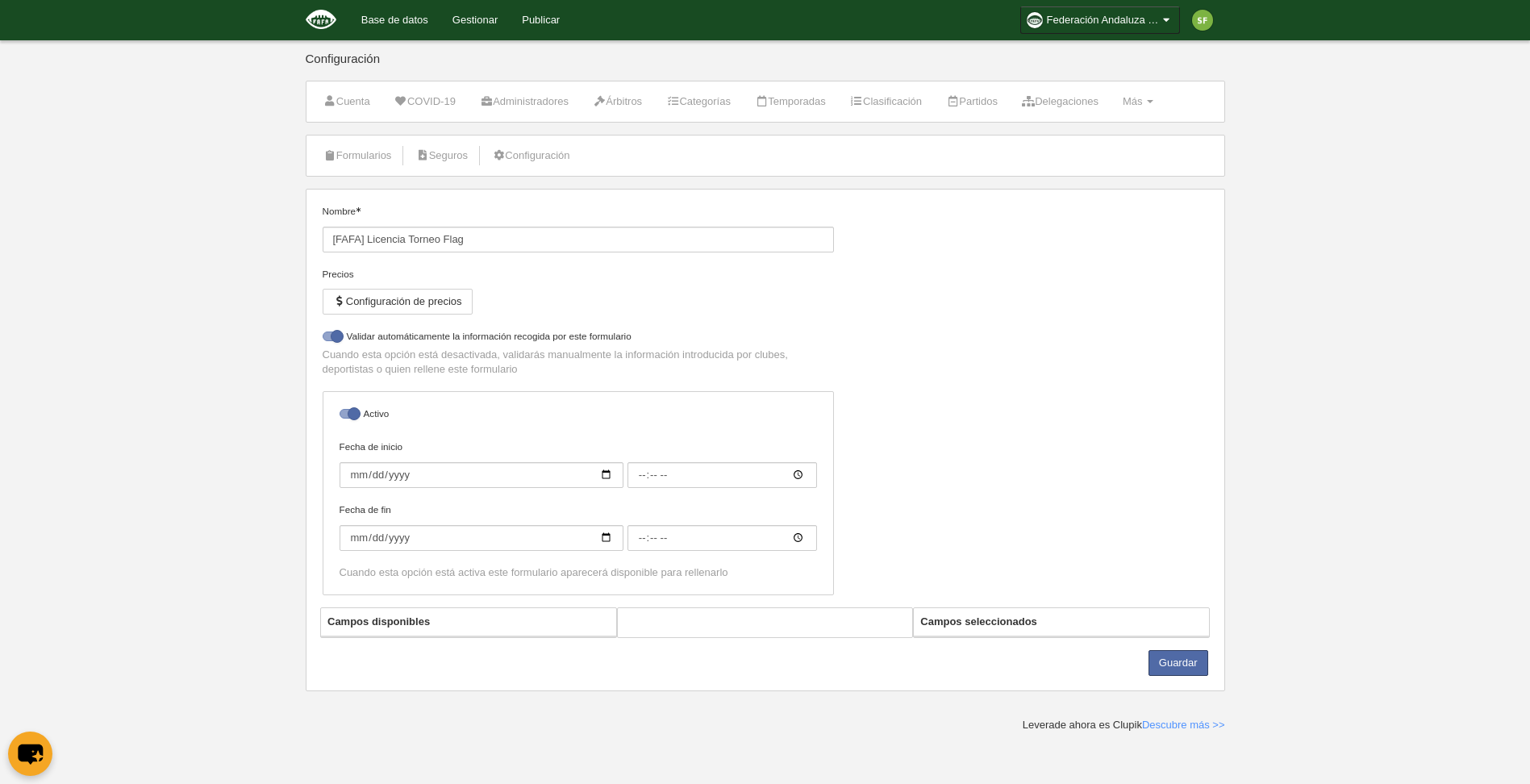
select select "selected"
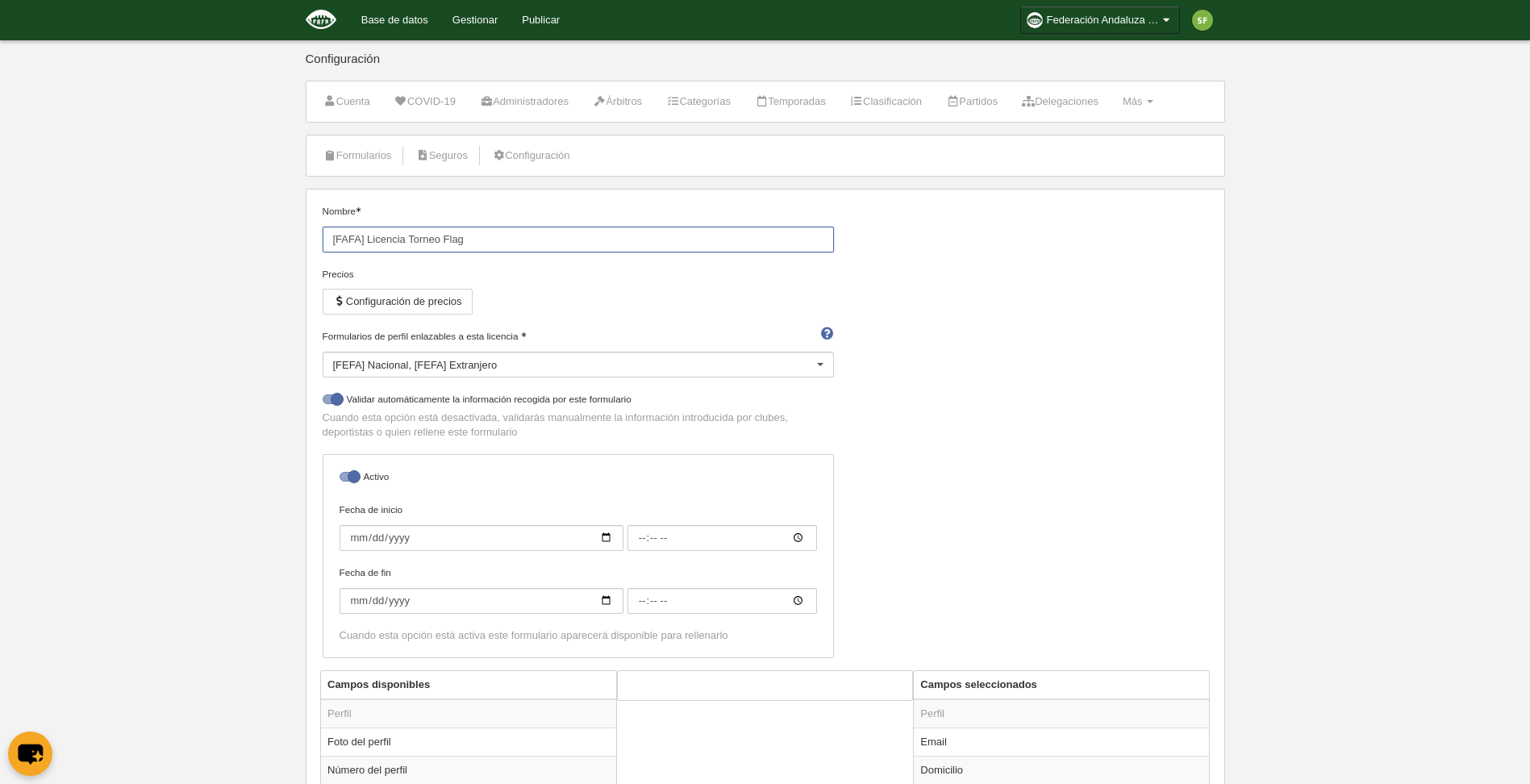
click at [509, 234] on input "[FAFA] Licencia Torneo Flag" at bounding box center [578, 239] width 511 height 25
type input "[FAFA] Licencia Torneo Flag 2025"
click at [416, 312] on button "Configuración de precios" at bounding box center [397, 301] width 150 height 25
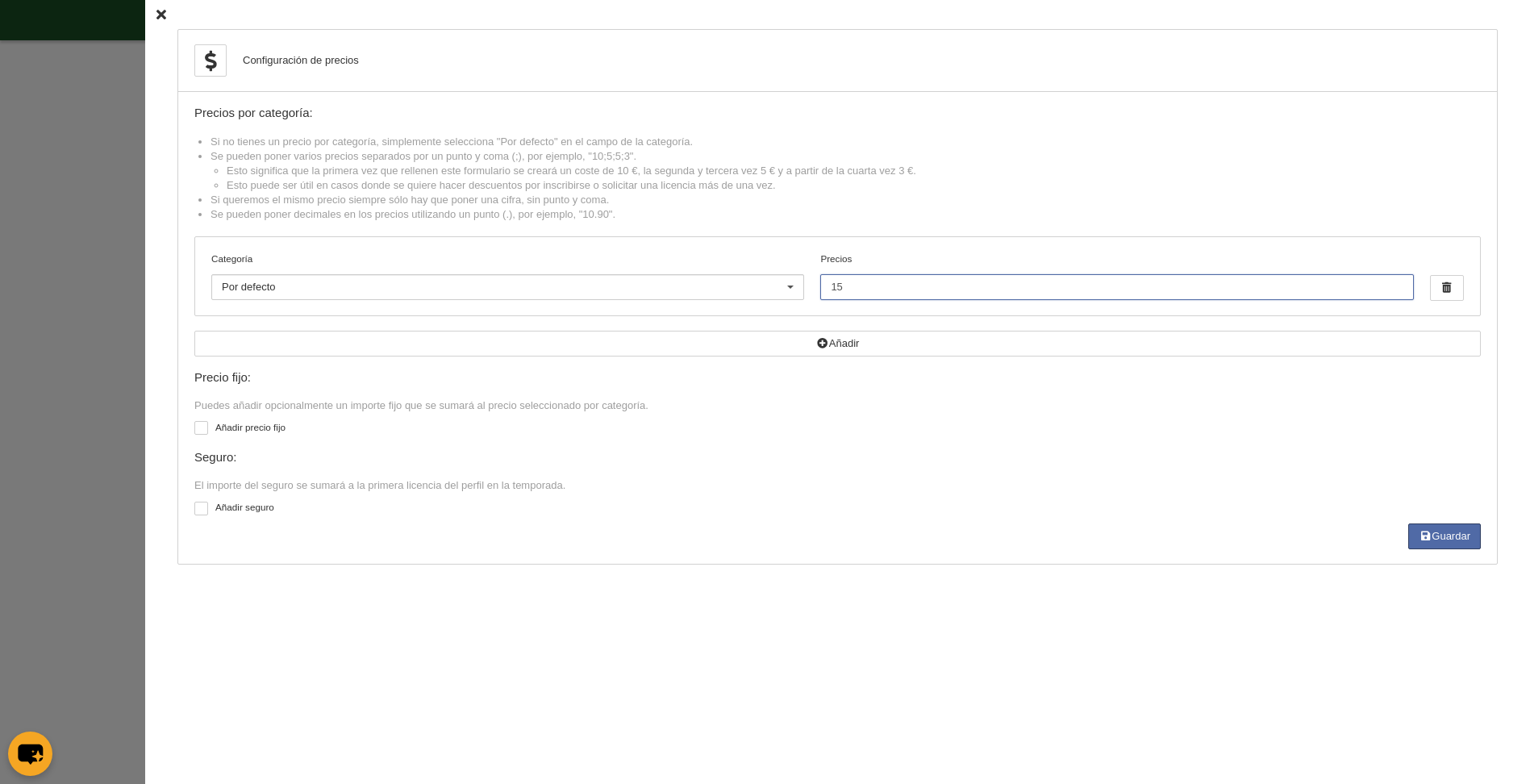
click at [1010, 279] on input "15" at bounding box center [1117, 286] width 593 height 25
type input "17.15"
click at [1450, 531] on button "Guardar" at bounding box center [1445, 536] width 72 height 25
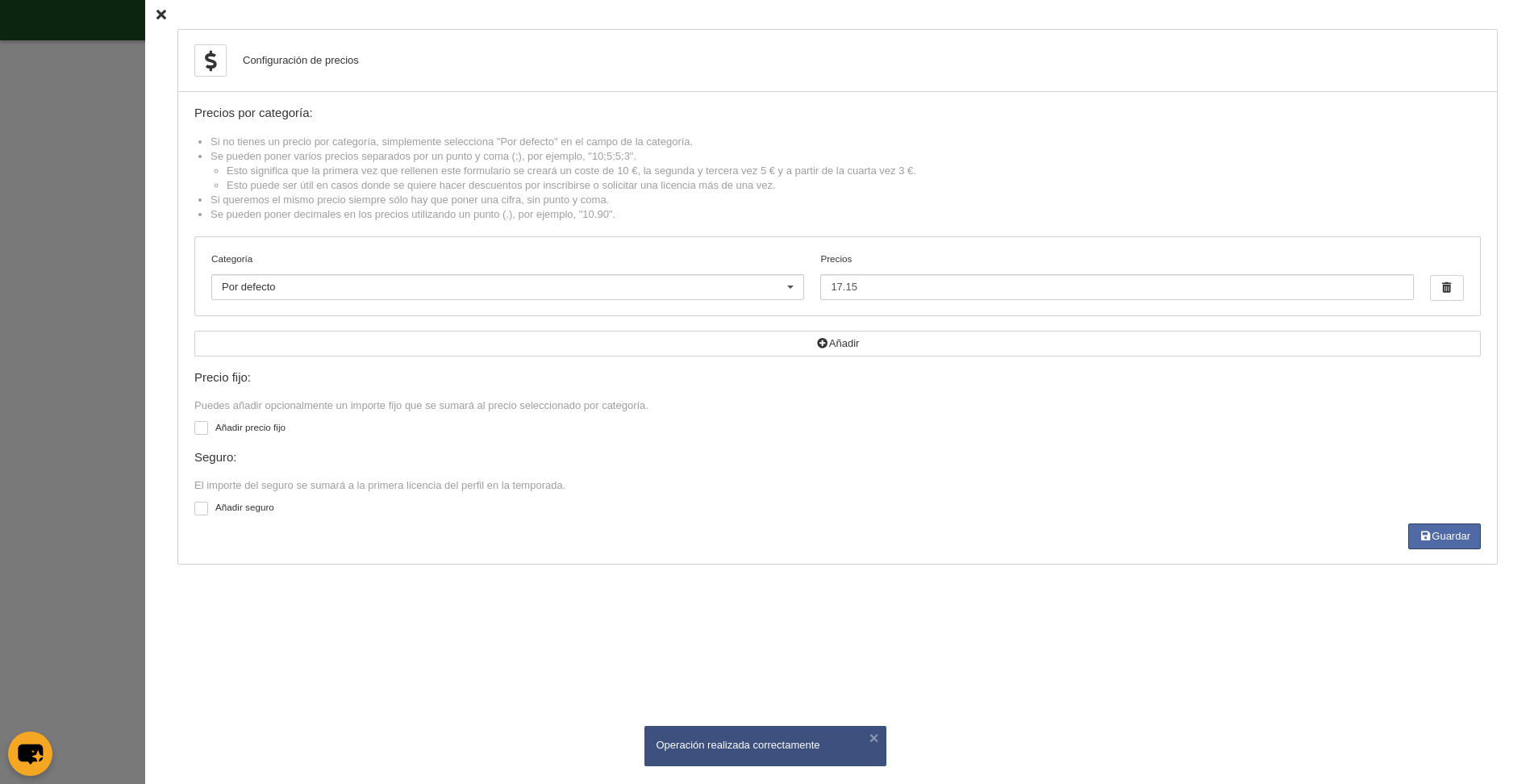
click at [157, 16] on icon at bounding box center [162, 15] width 10 height 11
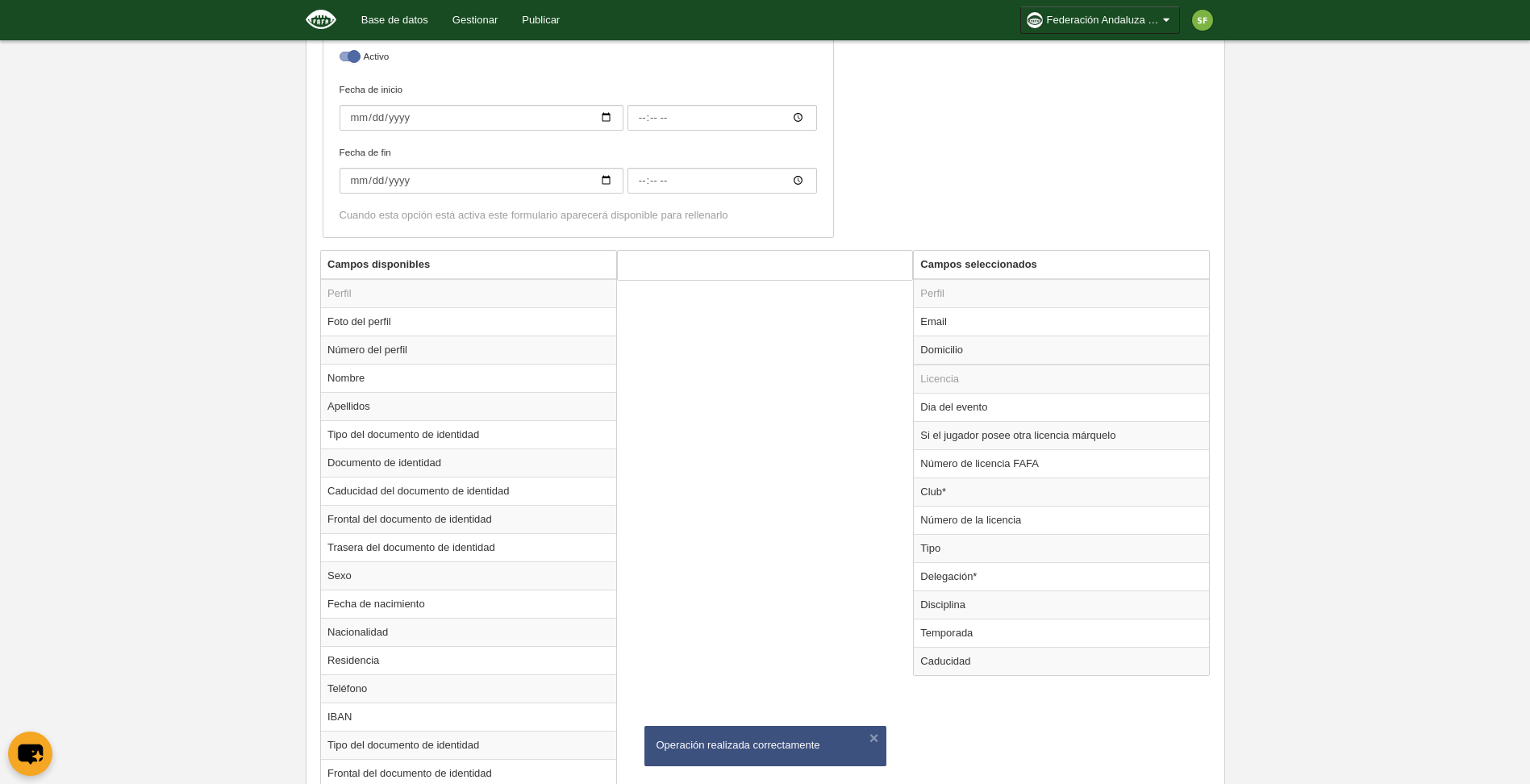
scroll to position [512, 0]
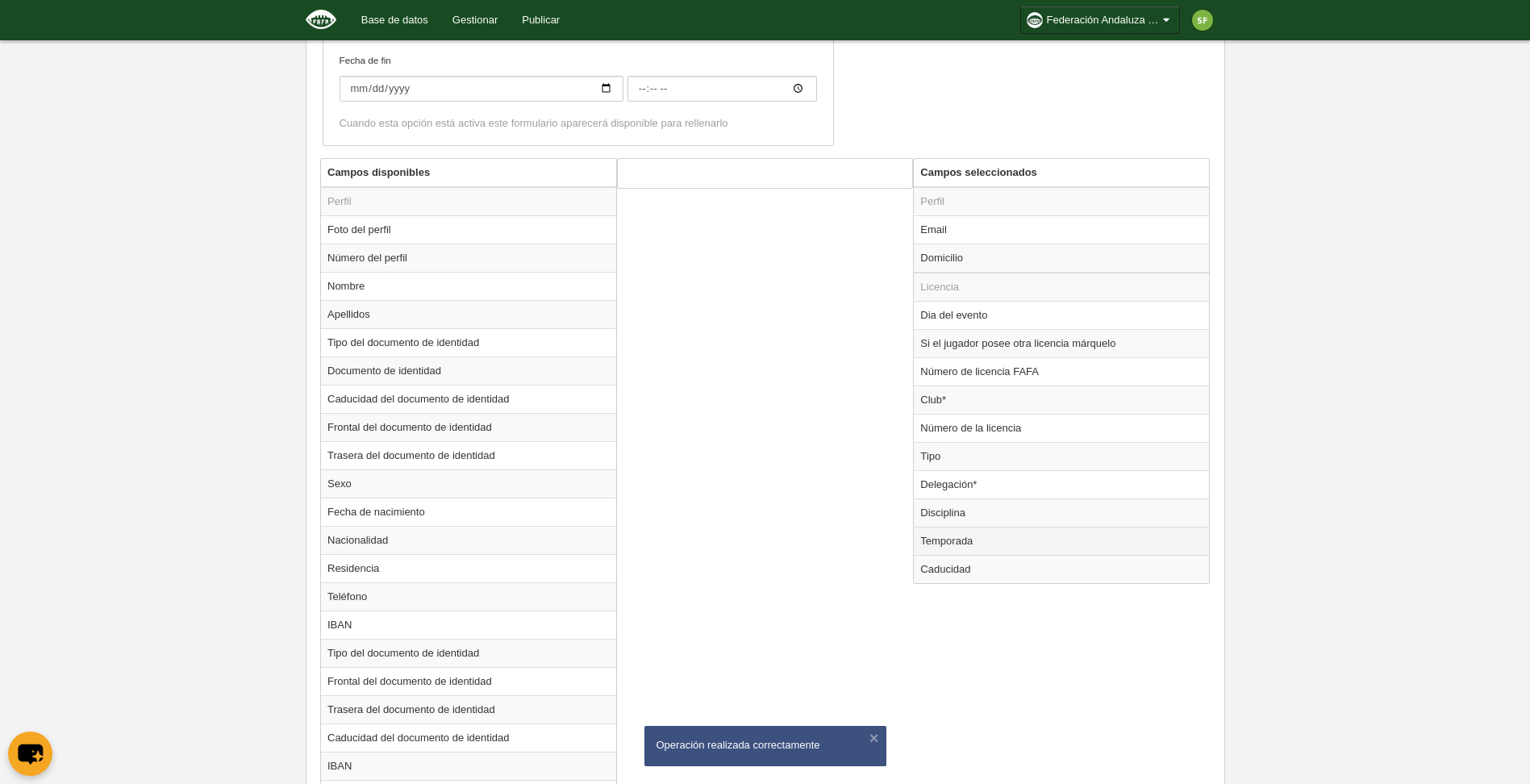
click at [971, 540] on td "Temporada" at bounding box center [1062, 540] width 295 height 28
radio input "true"
select select "8371"
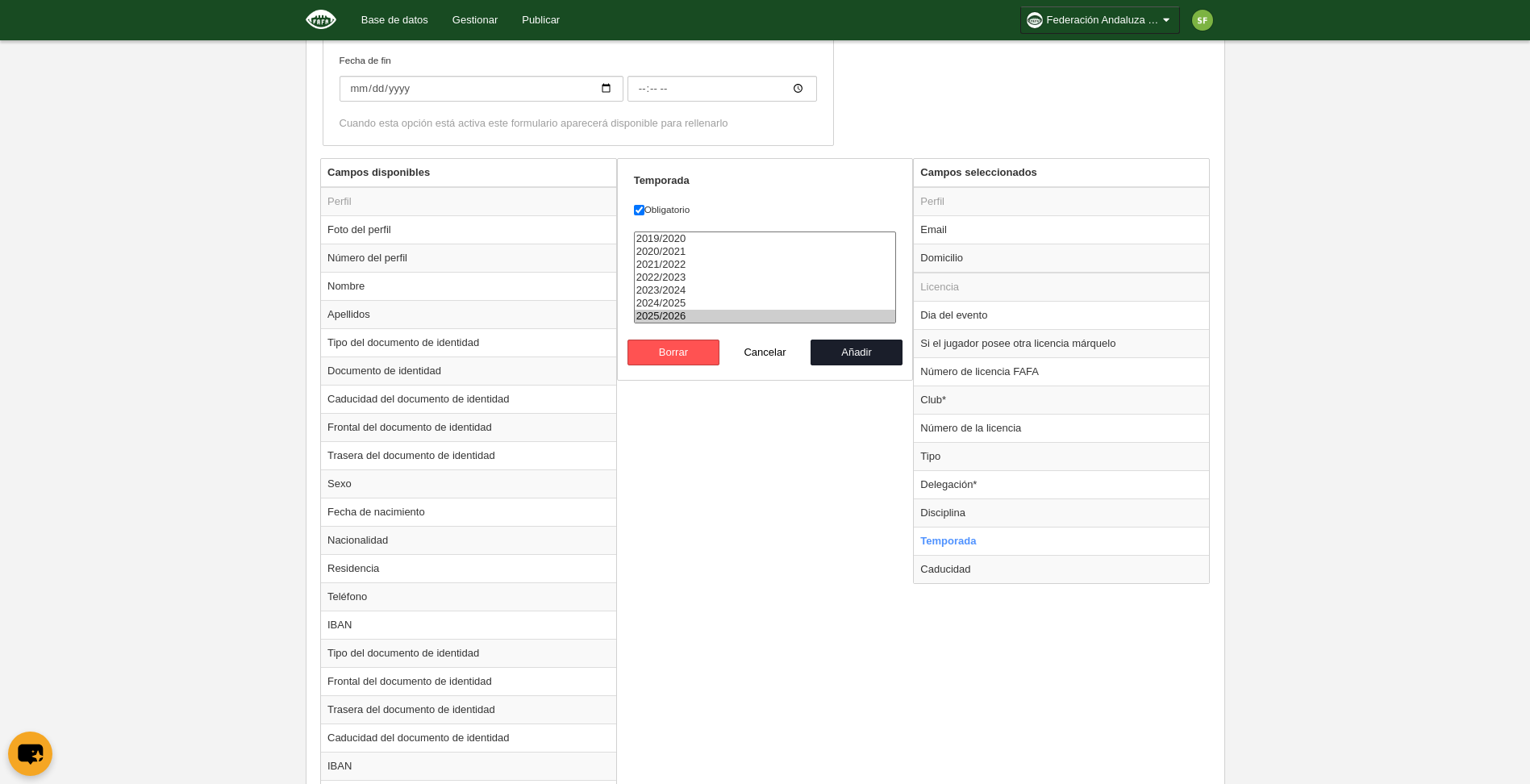
click at [680, 310] on option "2025/2026" at bounding box center [765, 317] width 262 height 13
click at [683, 321] on option "2025/2026" at bounding box center [765, 317] width 262 height 13
click at [844, 354] on button "Añadir" at bounding box center [856, 352] width 92 height 25
radio input "false"
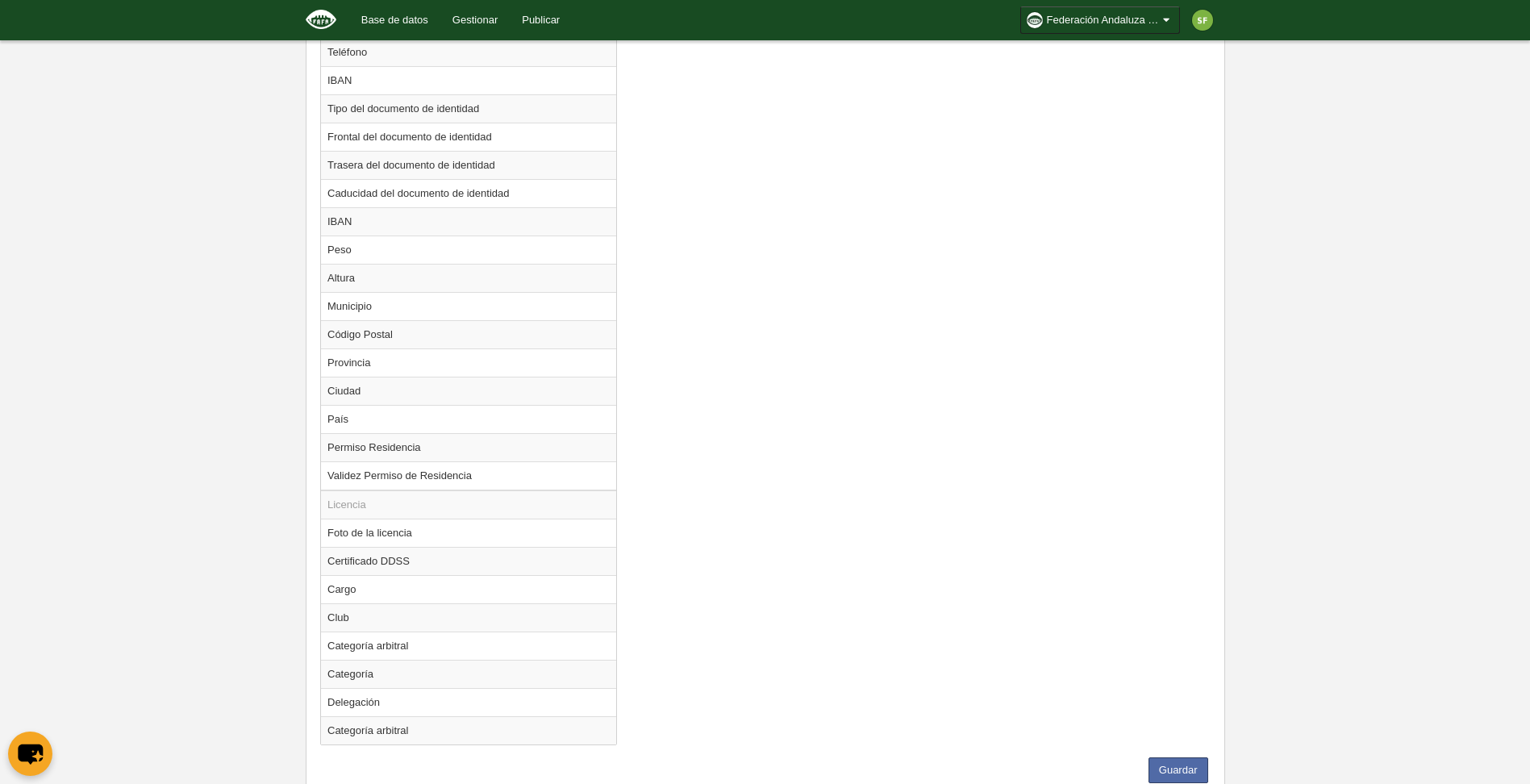
scroll to position [1112, 0]
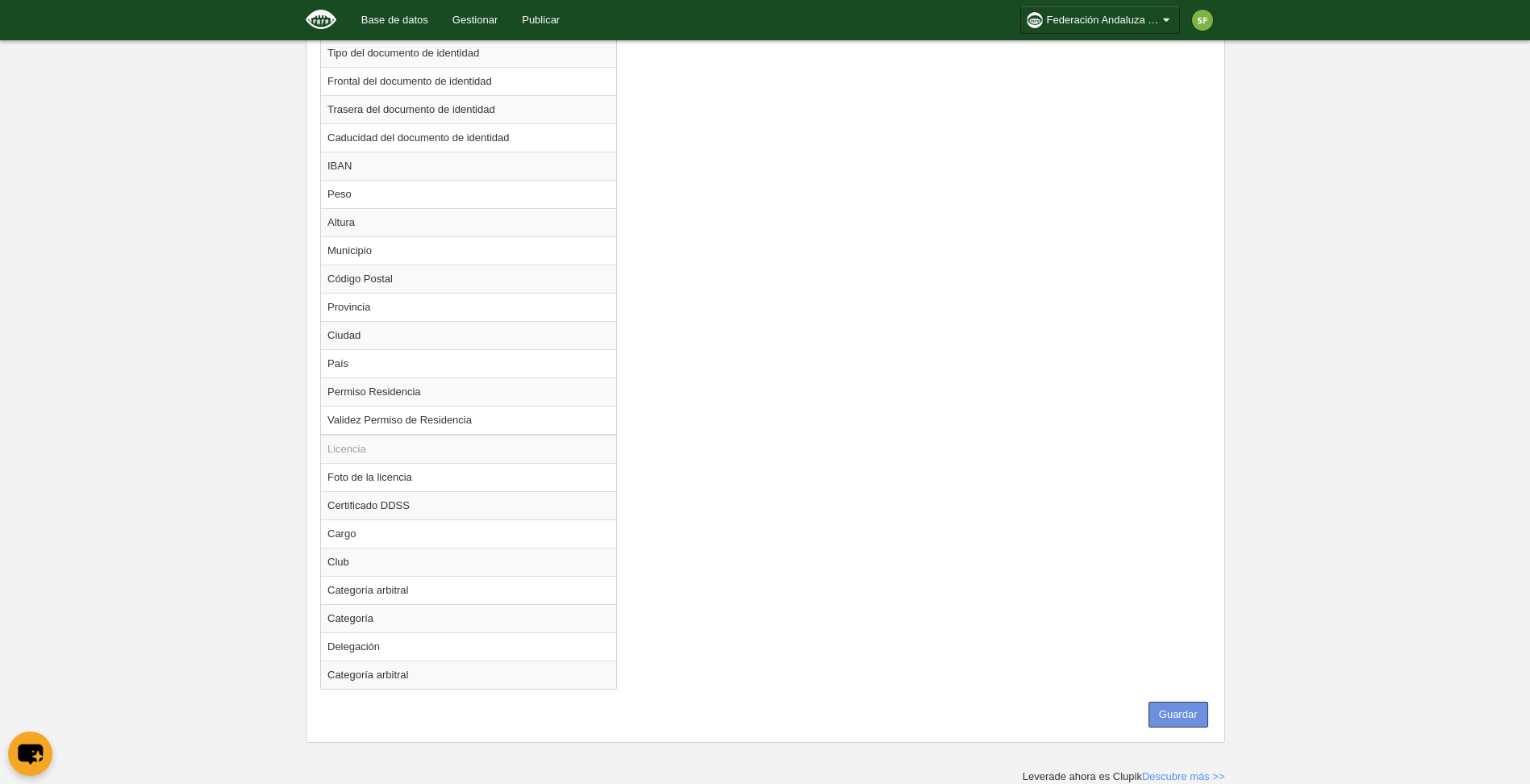
click at [1164, 702] on button "Guardar" at bounding box center [1178, 713] width 60 height 25
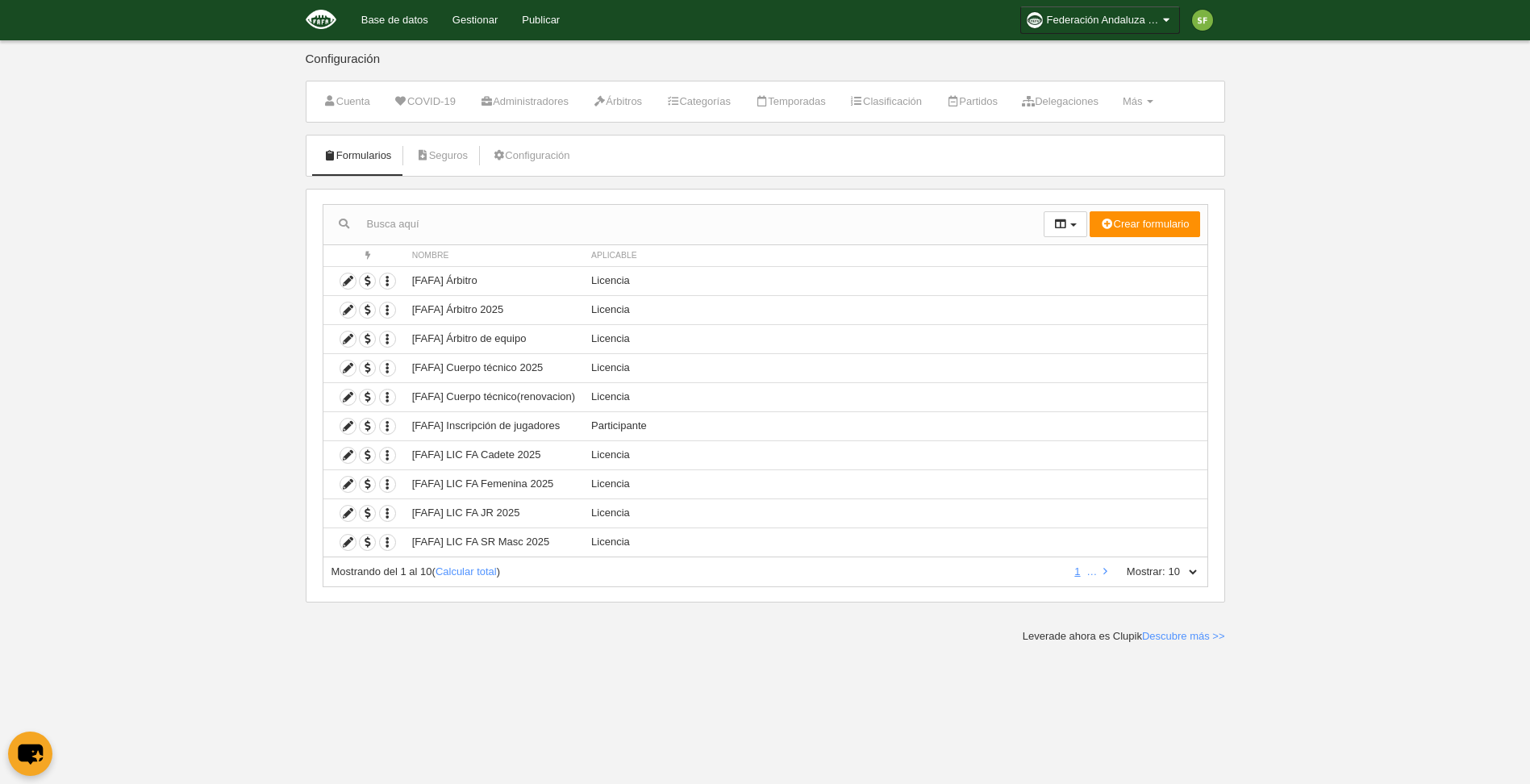
click at [1192, 577] on select "10 25 50 100 500" at bounding box center [1182, 572] width 34 height 15
select select "500"
click at [1166, 564] on select "10 25 50 100 500" at bounding box center [1182, 572] width 34 height 15
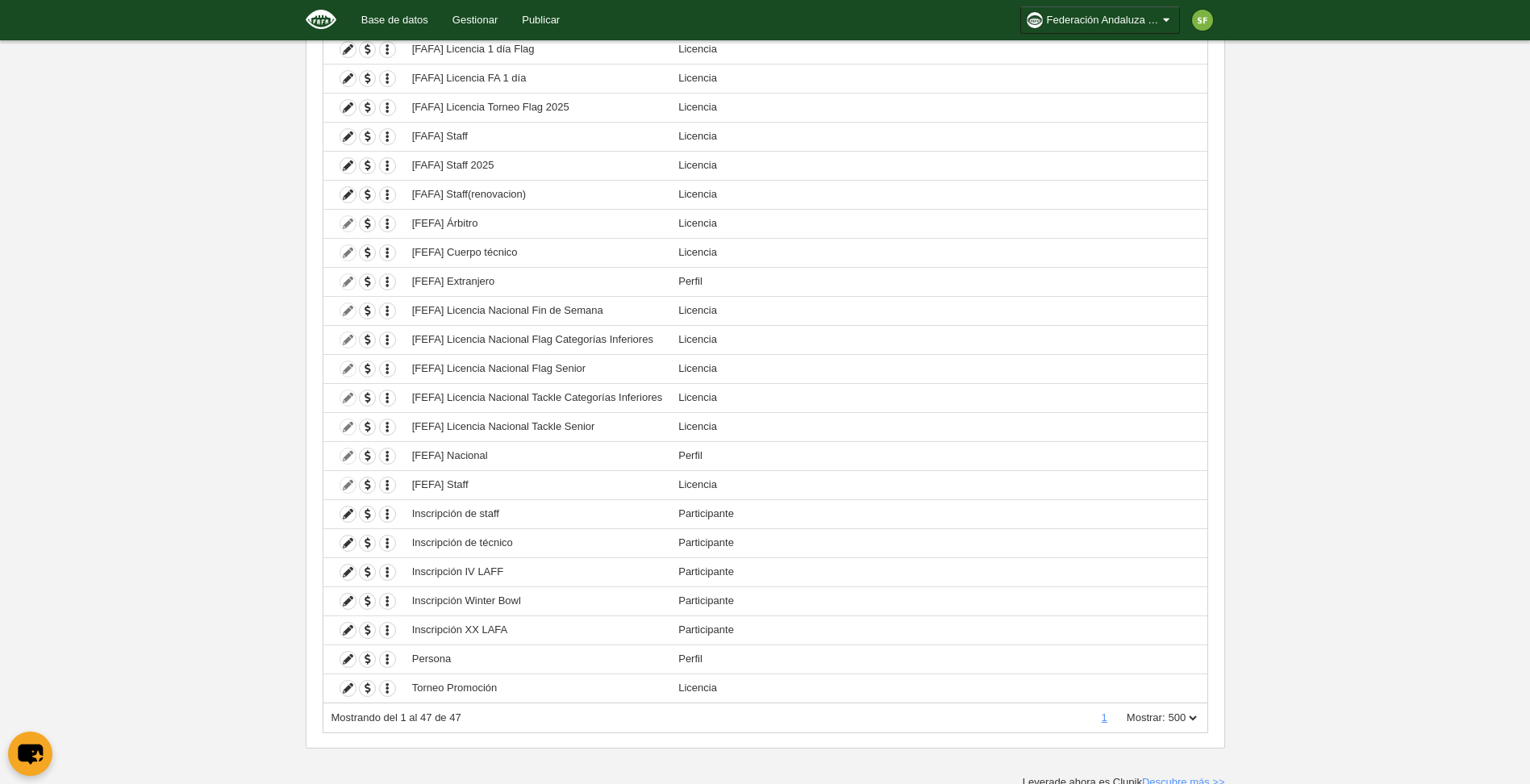
scroll to position [933, 0]
click at [386, 683] on icon "button" at bounding box center [387, 682] width 16 height 16
click at [424, 734] on button "Borrar formulario" at bounding box center [446, 736] width 101 height 15
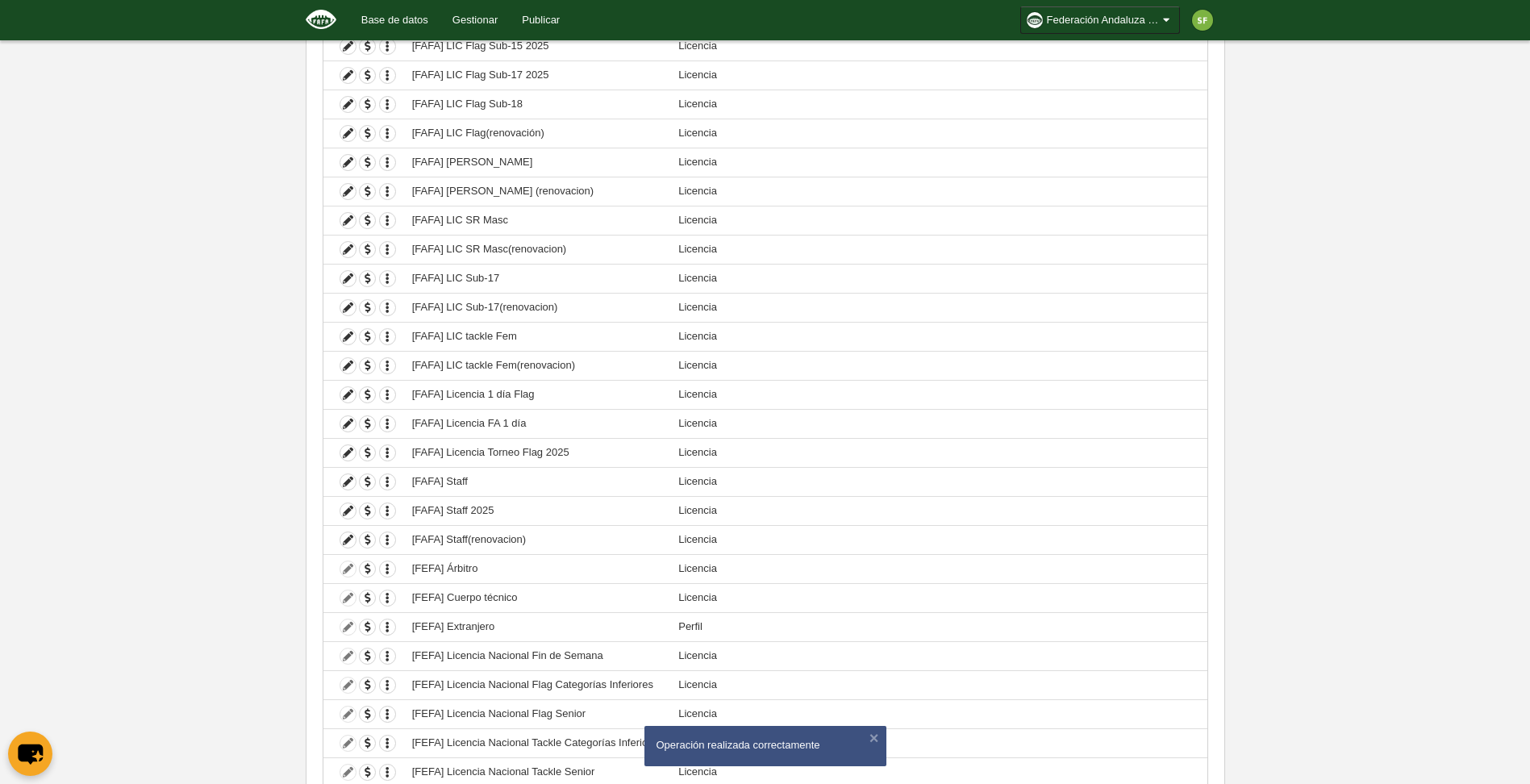
scroll to position [0, 0]
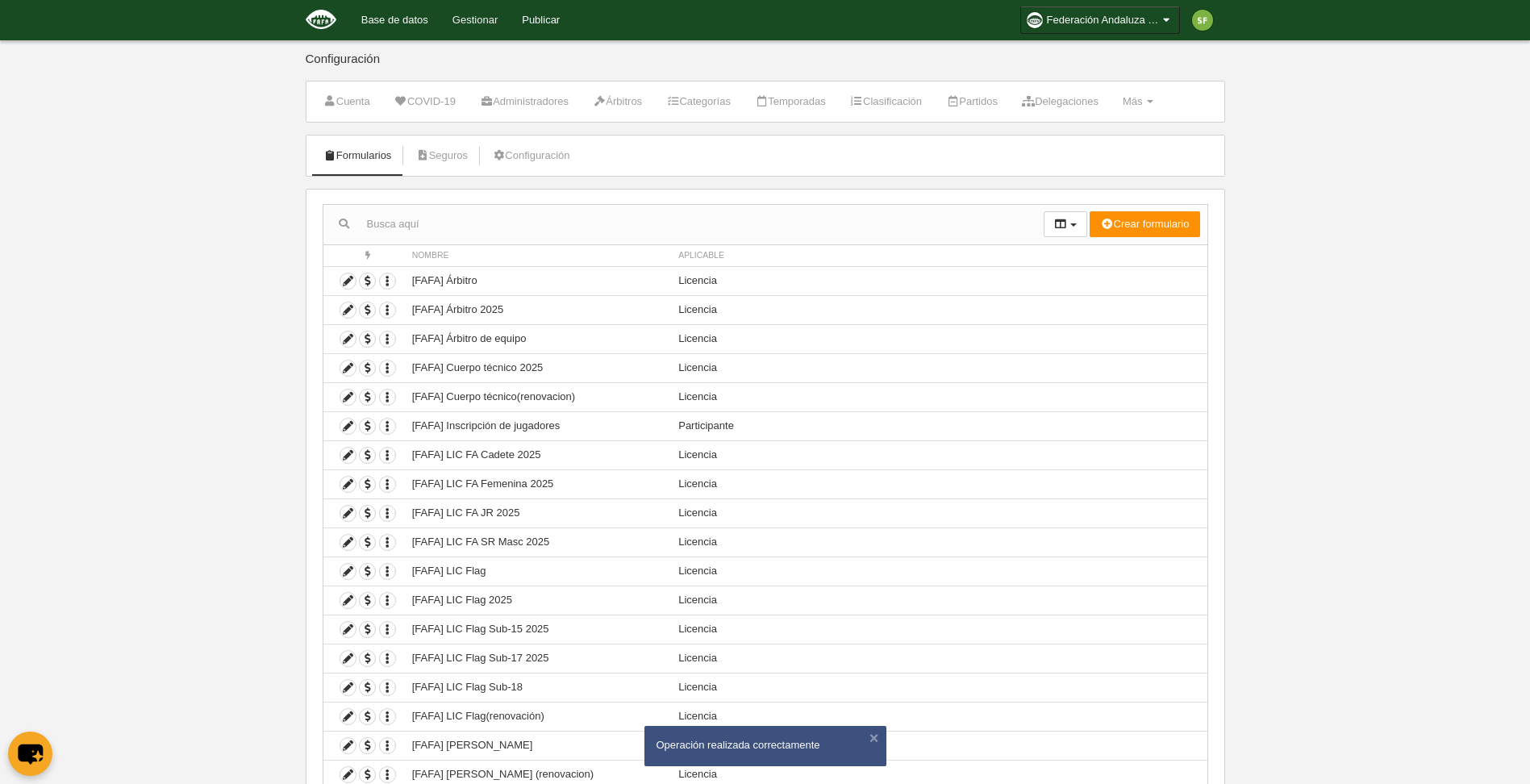
click at [488, 18] on link "Gestionar" at bounding box center [475, 20] width 70 height 40
